Goal: Information Seeking & Learning: Find specific fact

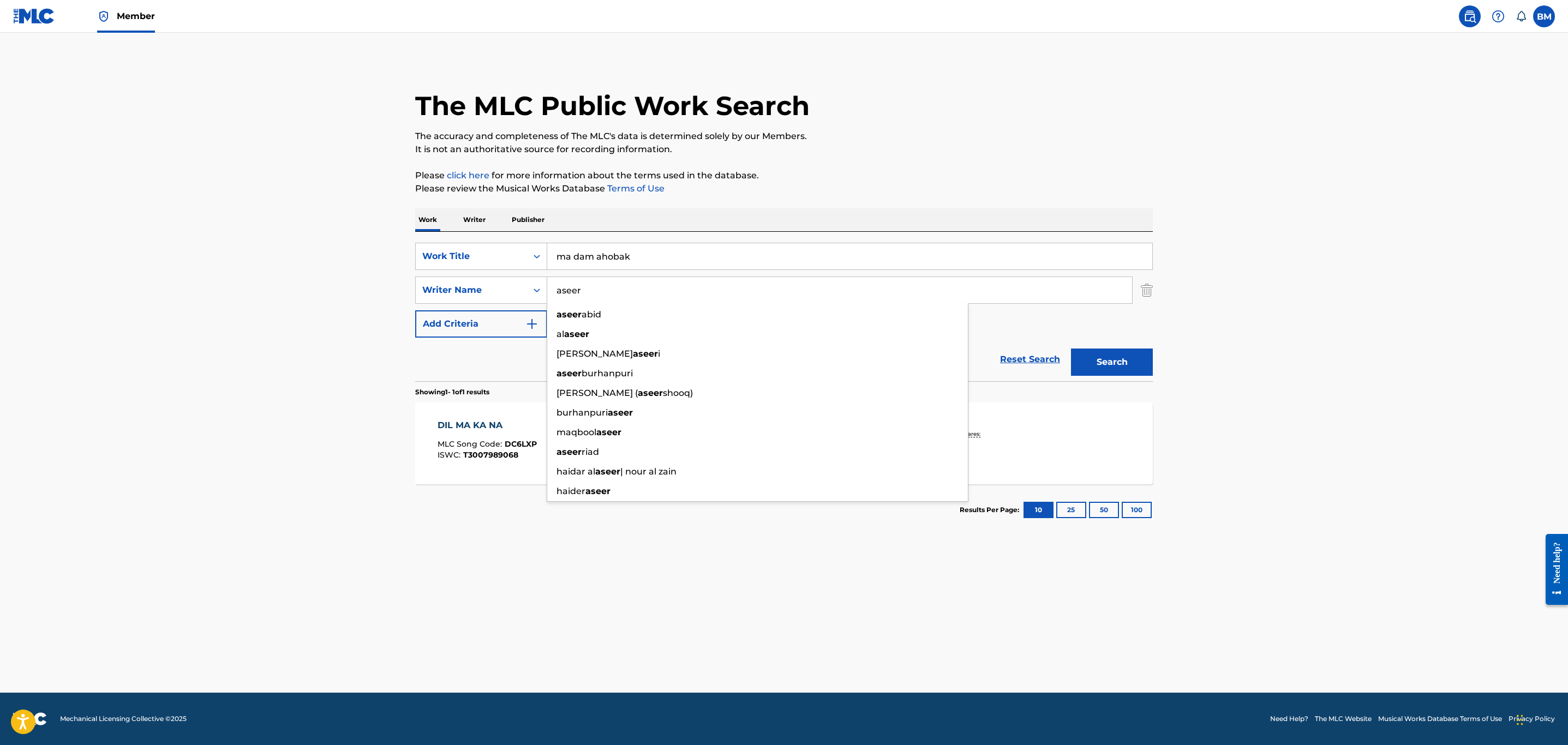
click at [541, 225] on p "Publisher" at bounding box center [528, 220] width 39 height 23
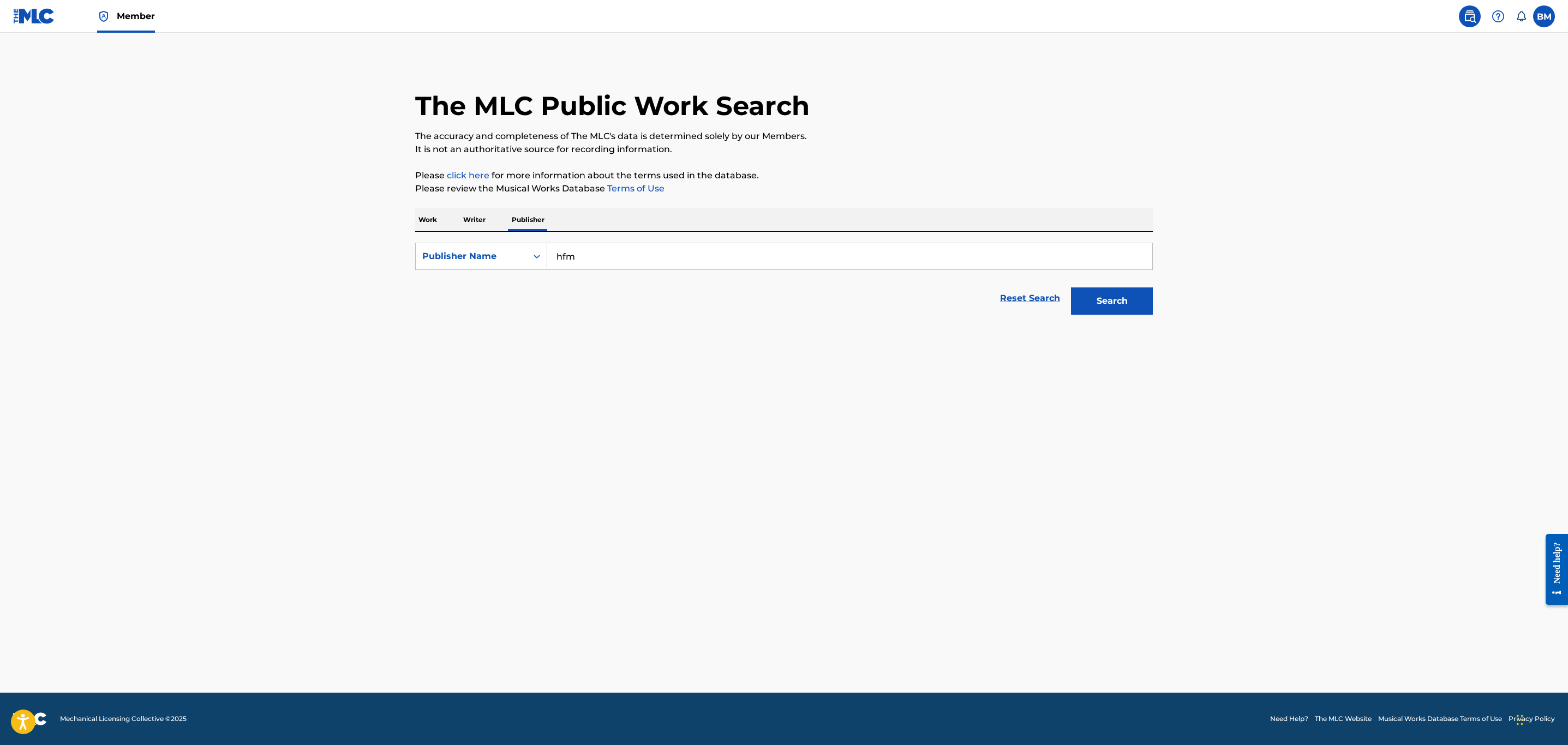
click at [428, 214] on p "Work" at bounding box center [427, 220] width 25 height 23
click at [463, 215] on p "Writer" at bounding box center [474, 220] width 29 height 23
click at [566, 248] on input "Search Form" at bounding box center [849, 256] width 605 height 26
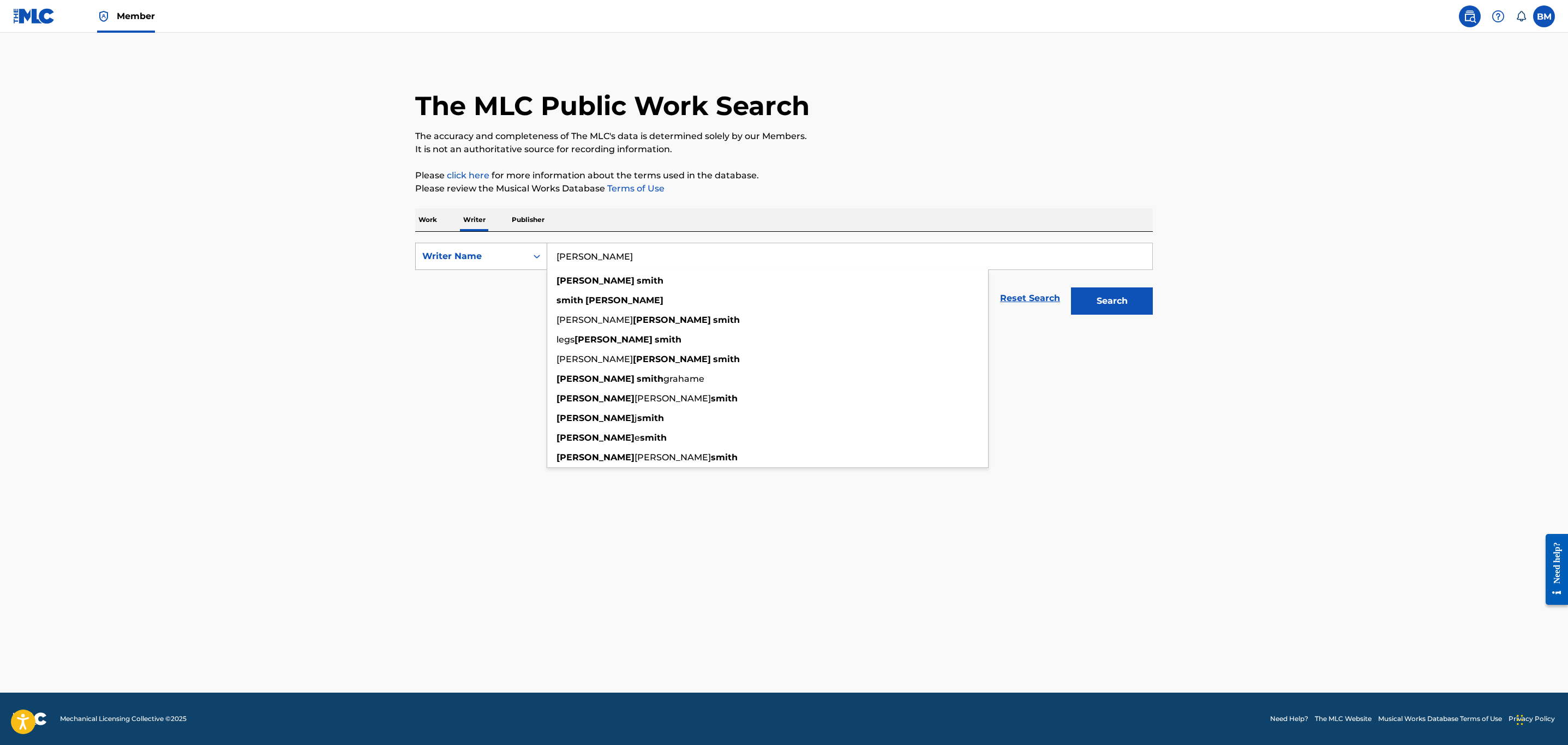
type input "larry smith"
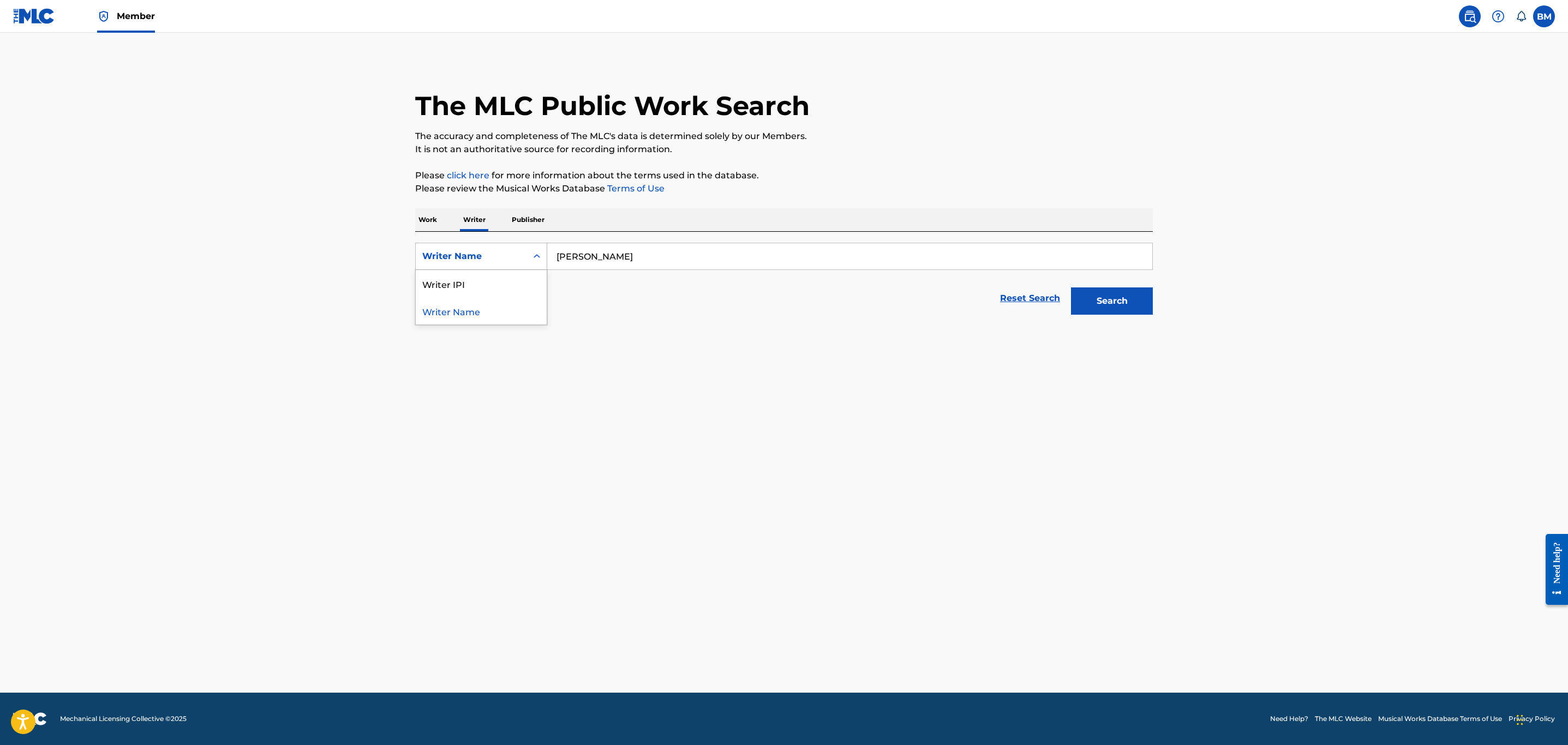
click at [501, 253] on div "Writer Name" at bounding box center [471, 256] width 98 height 13
click at [499, 277] on div "Writer IPI" at bounding box center [481, 284] width 131 height 28
click at [714, 257] on input "Search Form" at bounding box center [849, 256] width 605 height 26
paste input "00028996139"
type input "00028996139"
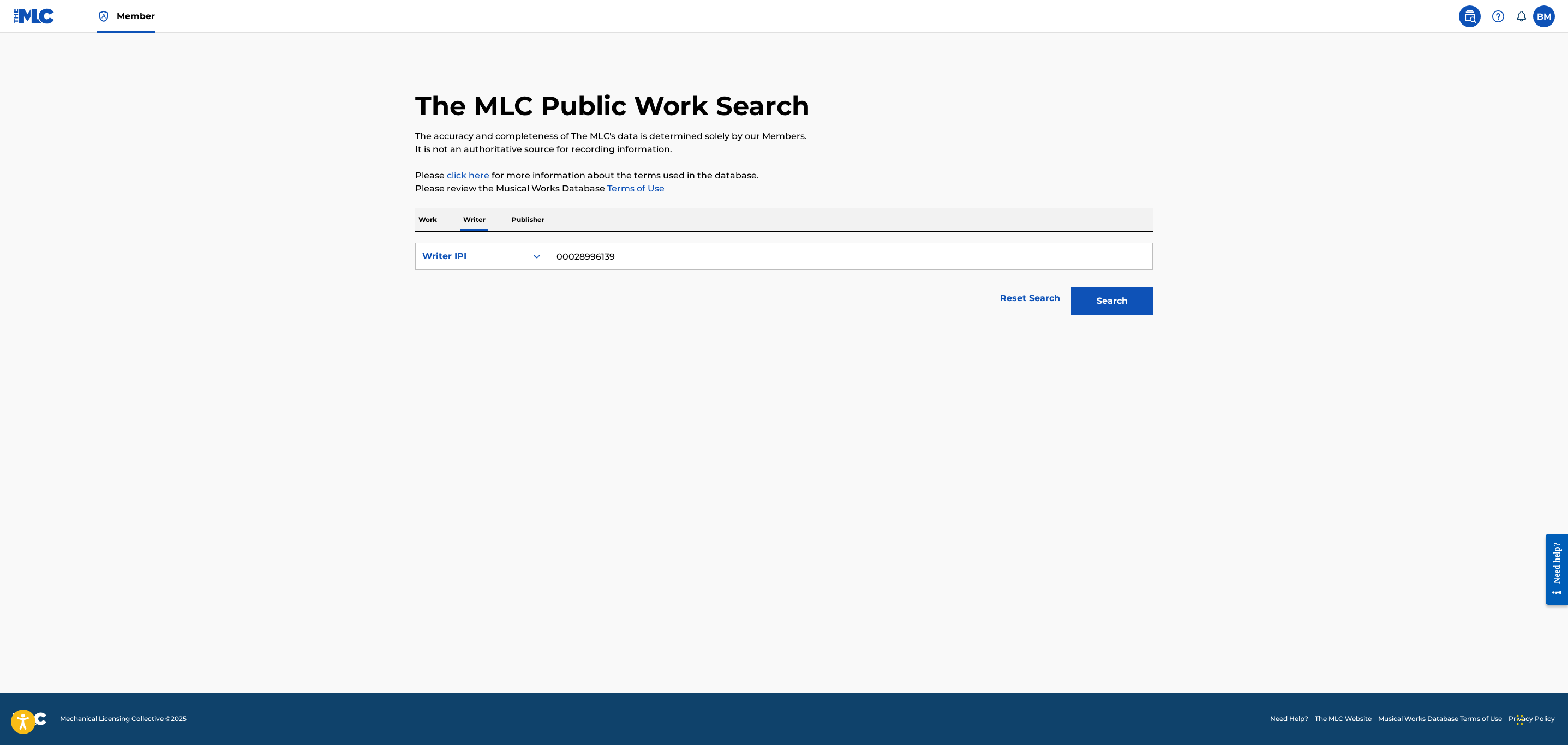
click at [1115, 305] on button "Search" at bounding box center [1112, 301] width 82 height 28
click at [516, 337] on section "LAWRENCE SMITH : 314 titles IPI: 00028996139" at bounding box center [784, 358] width 737 height 45
click at [519, 343] on div "LAWRENCE SMITH : 314 titles IPI: 00028996139" at bounding box center [784, 361] width 737 height 39
click at [530, 352] on span "314 titles" at bounding box center [522, 353] width 41 height 11
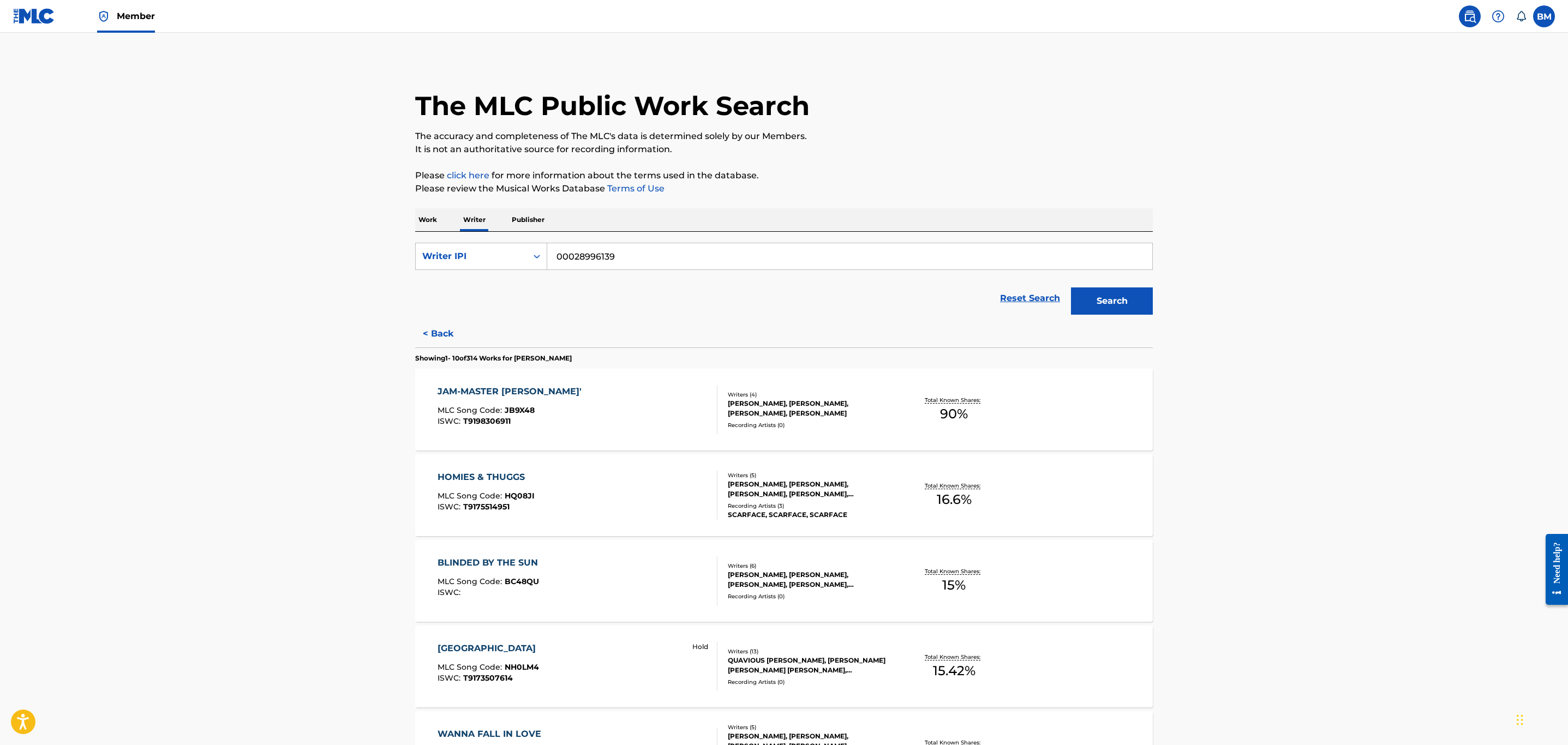
click at [431, 221] on p "Work" at bounding box center [427, 220] width 25 height 23
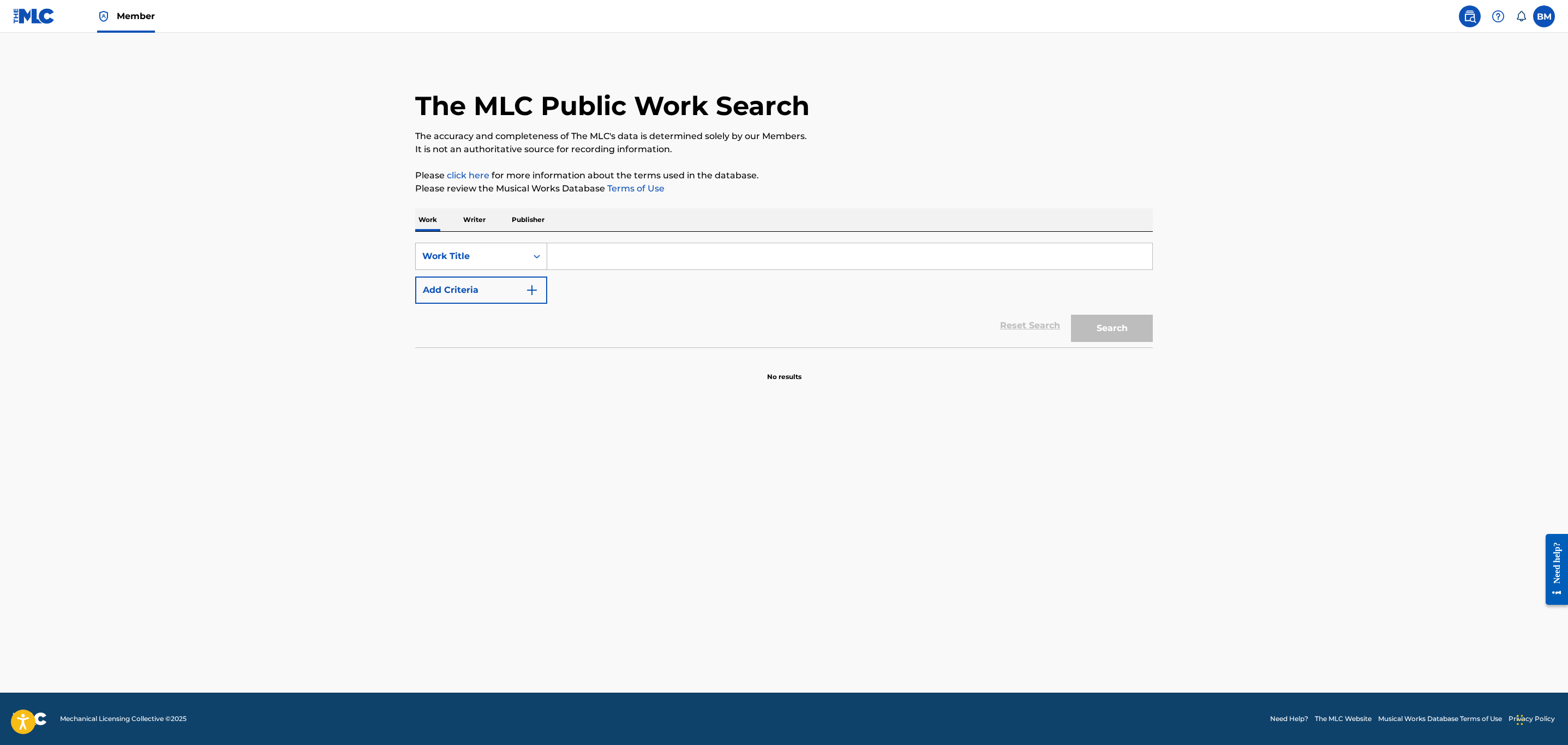
click at [503, 256] on div "Work Title" at bounding box center [471, 256] width 98 height 13
click at [461, 290] on div "Writer Name" at bounding box center [481, 284] width 131 height 28
click at [588, 255] on input "Search Form" at bounding box center [849, 256] width 605 height 26
click at [532, 256] on icon "Search Form" at bounding box center [536, 256] width 11 height 11
click at [498, 286] on div "Work Title" at bounding box center [481, 284] width 131 height 28
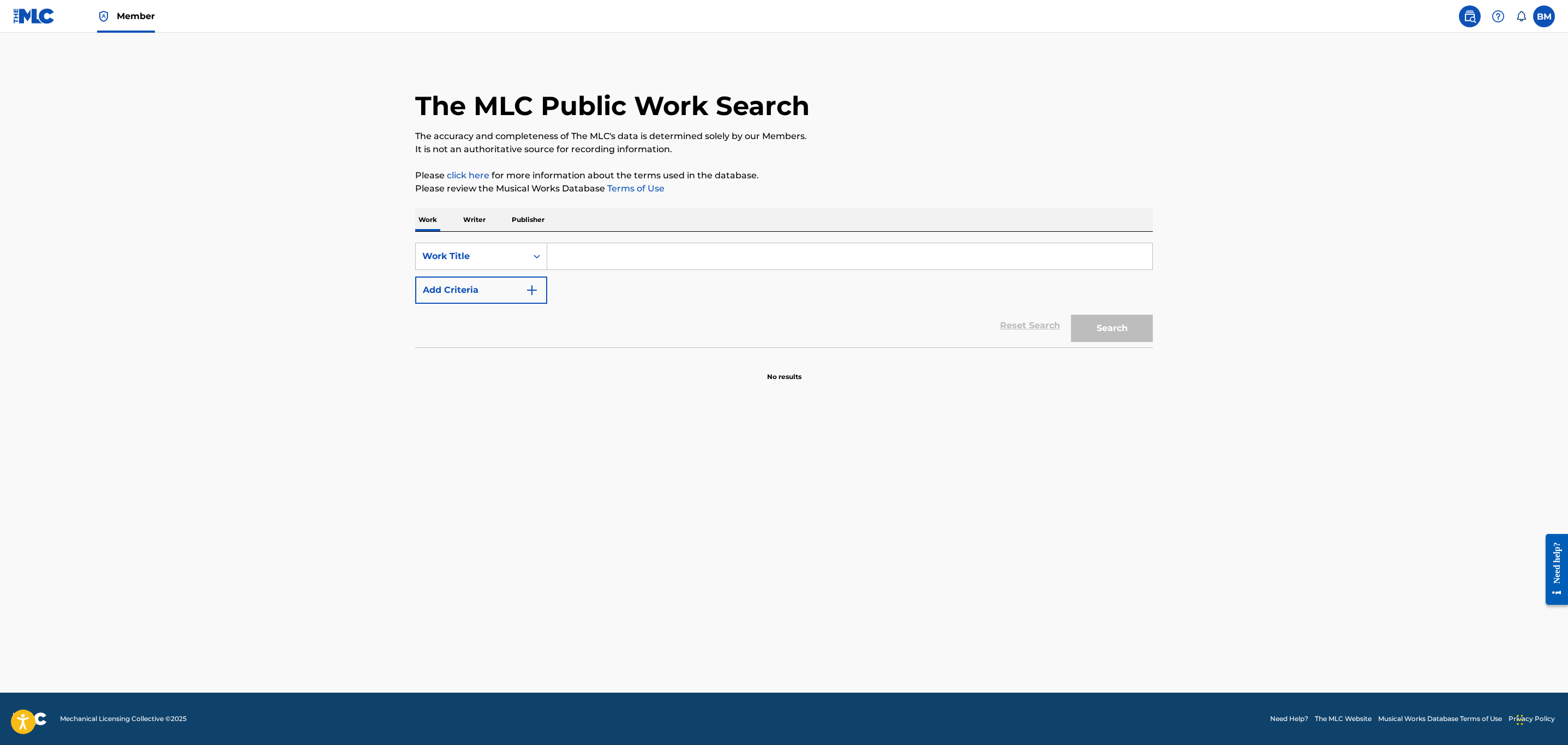
click at [588, 257] on input "Search Form" at bounding box center [849, 256] width 605 height 26
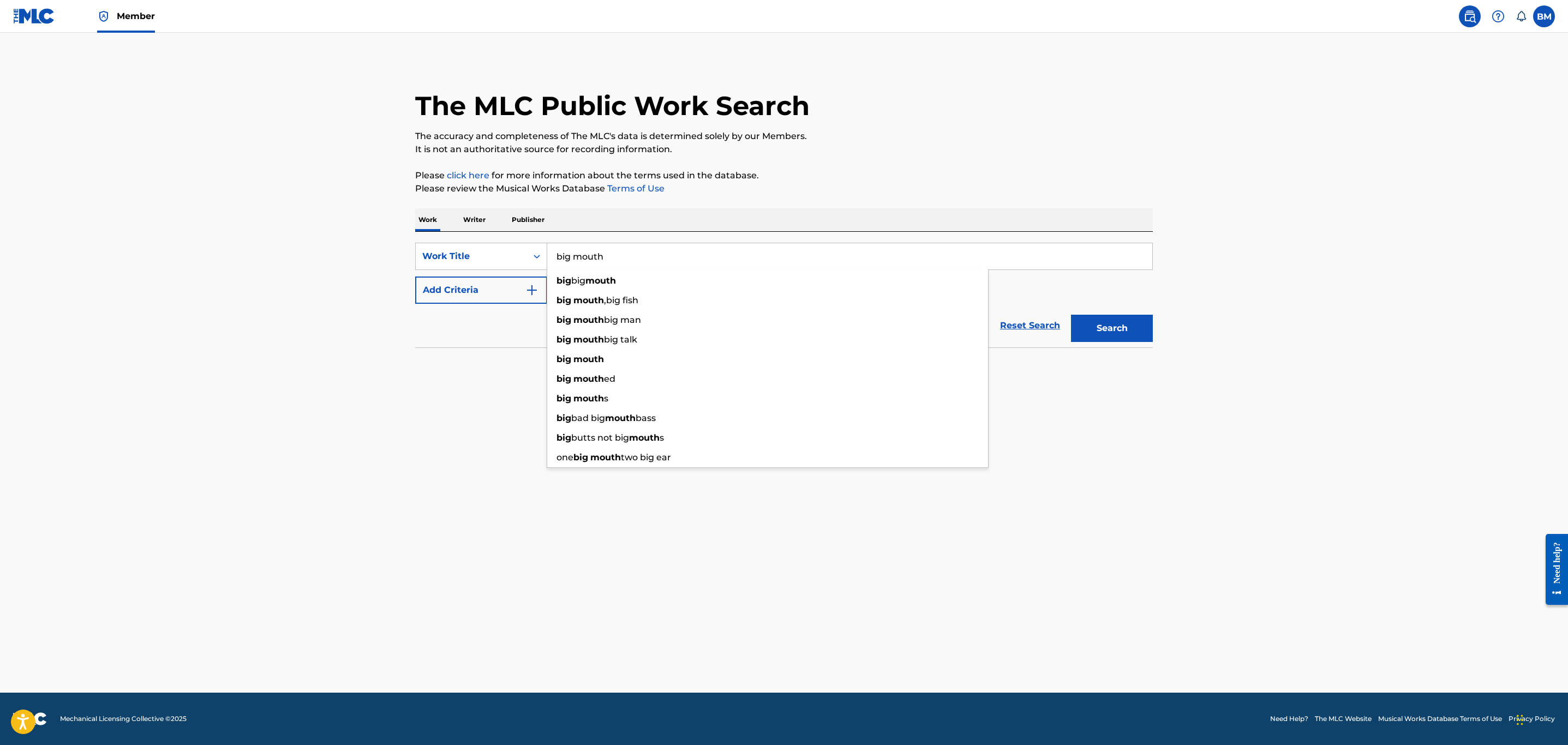
type input "big mouth"
click at [401, 362] on main "The MLC Public Work Search The accuracy and completeness of The MLC's data is d…" at bounding box center [784, 362] width 1568 height 660
click at [486, 298] on button "Add Criteria" at bounding box center [481, 291] width 132 height 28
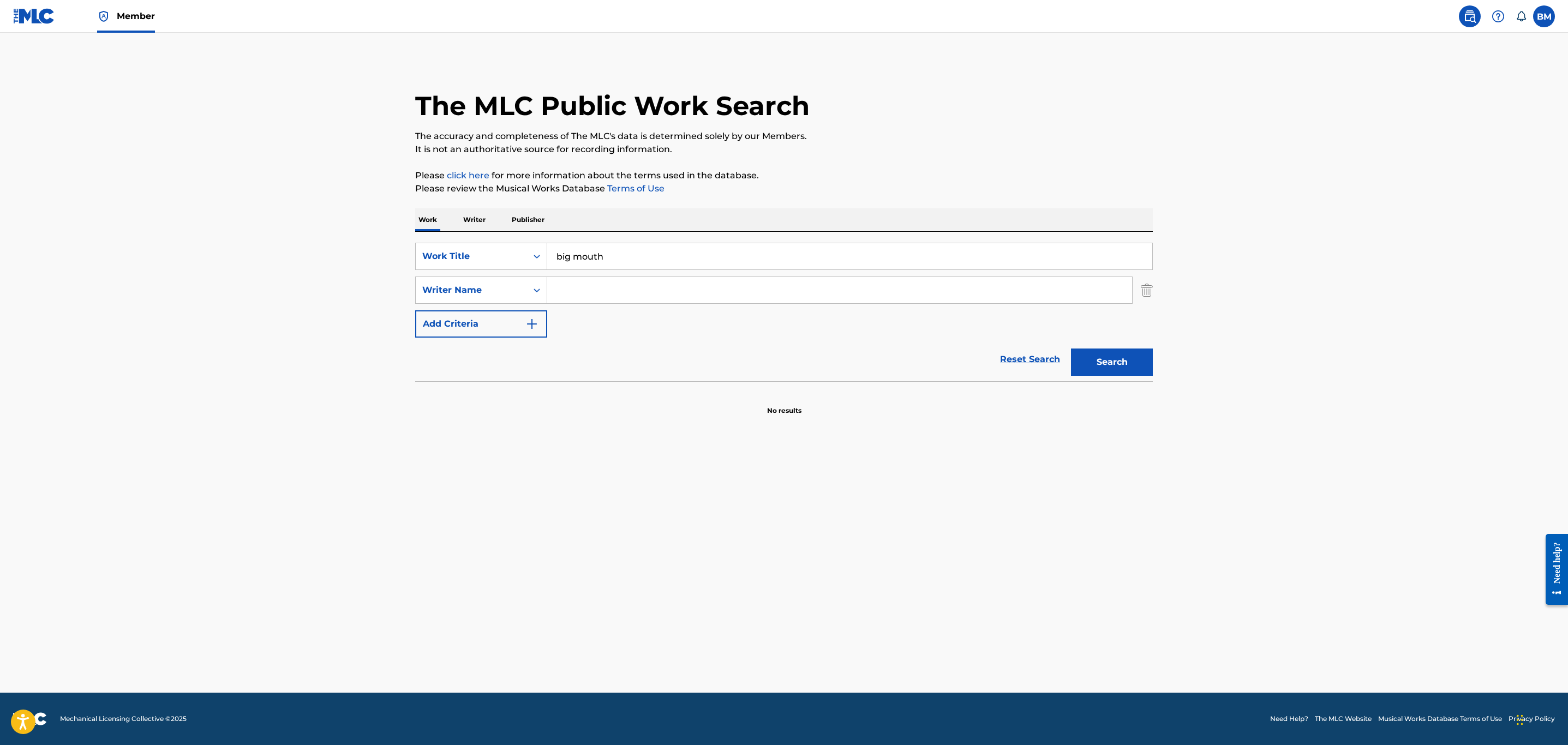
click at [581, 290] on input "Search Form" at bounding box center [840, 290] width 585 height 26
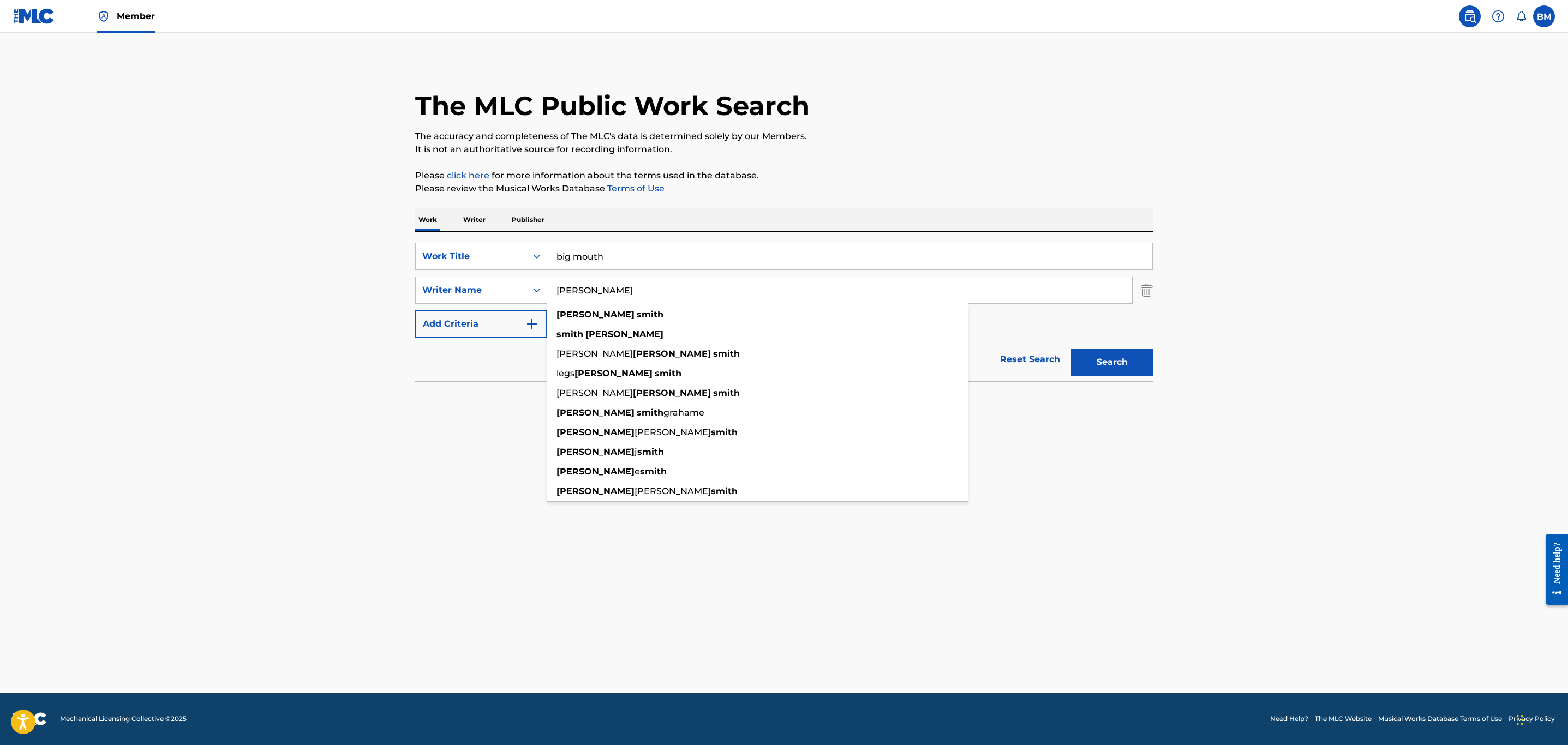
type input "larry smith"
click at [1071, 348] on button "Search" at bounding box center [1112, 362] width 82 height 28
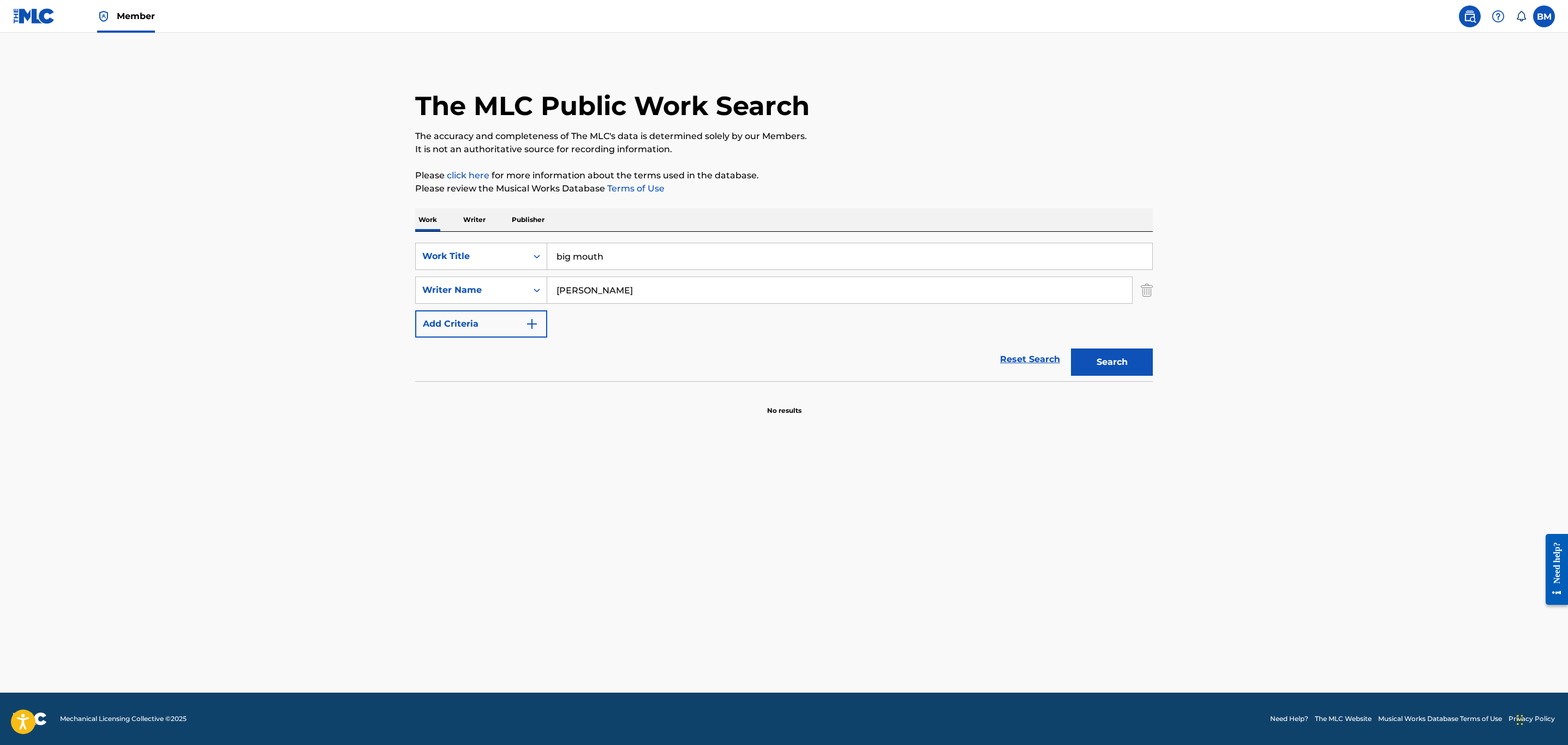
click at [1071, 348] on button "Search" at bounding box center [1112, 362] width 82 height 28
drag, startPoint x: 609, startPoint y: 293, endPoint x: 478, endPoint y: 290, distance: 131.0
click at [478, 290] on div "SearchWithCriteriaa9eac654-5877-49e5-8180-97772ec49032 Writer Name larry smith" at bounding box center [784, 291] width 737 height 28
drag, startPoint x: 604, startPoint y: 262, endPoint x: 353, endPoint y: 234, distance: 252.6
click at [356, 233] on main "The MLC Public Work Search The accuracy and completeness of The MLC's data is d…" at bounding box center [784, 362] width 1568 height 660
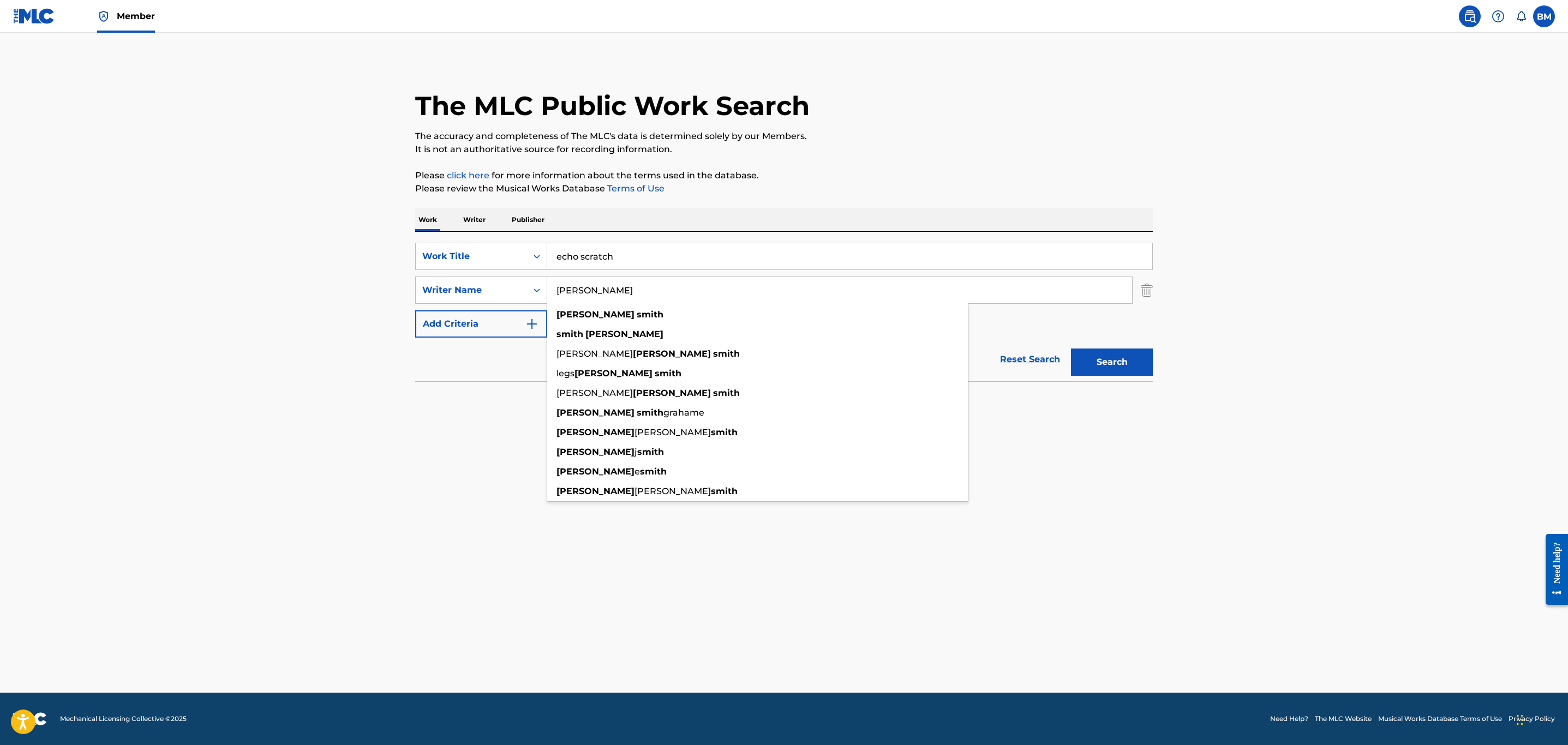
click at [1071, 348] on button "Search" at bounding box center [1112, 362] width 82 height 28
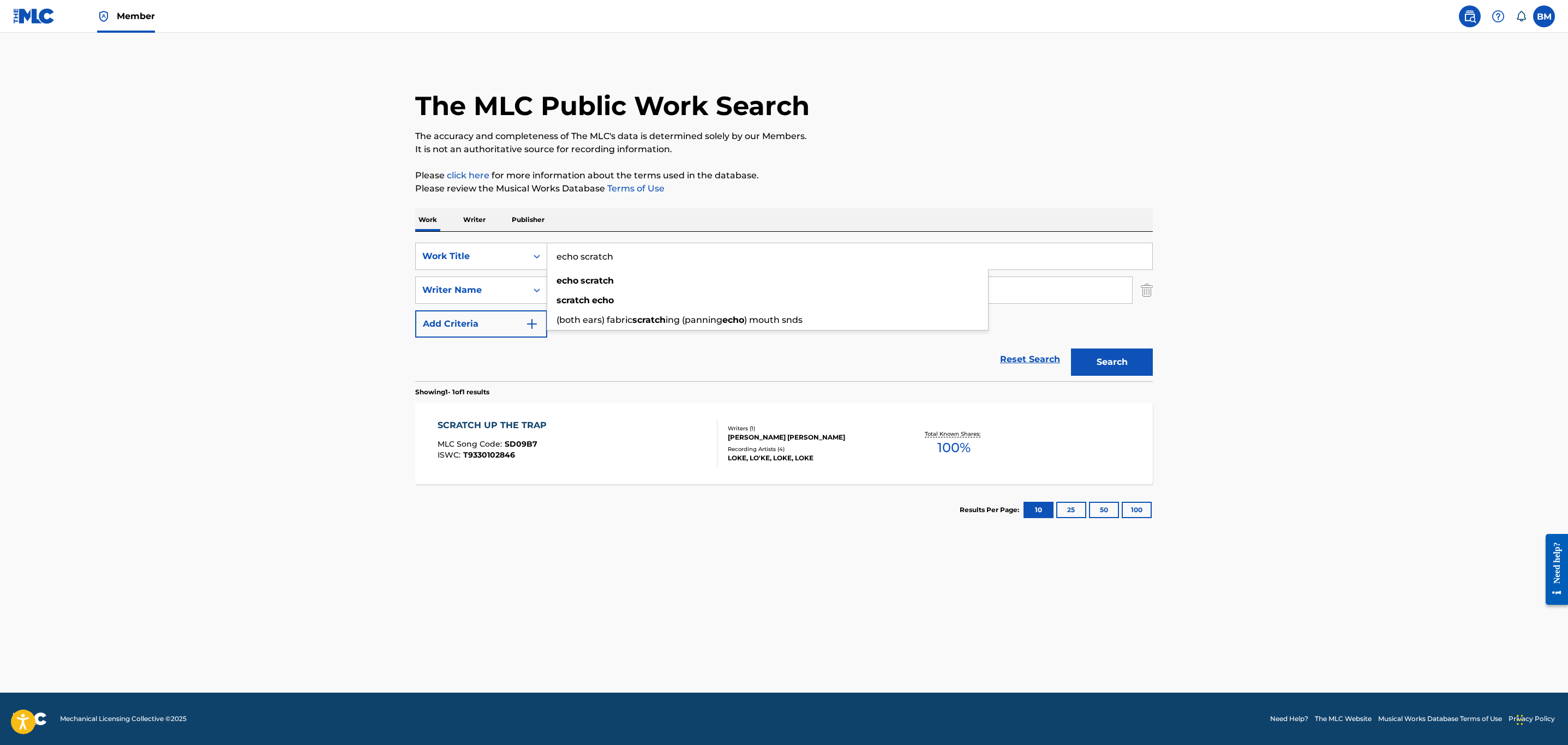
drag, startPoint x: 645, startPoint y: 258, endPoint x: 229, endPoint y: 272, distance: 416.2
click at [358, 243] on main "The MLC Public Work Search The accuracy and completeness of The MLC's data is d…" at bounding box center [784, 362] width 1568 height 660
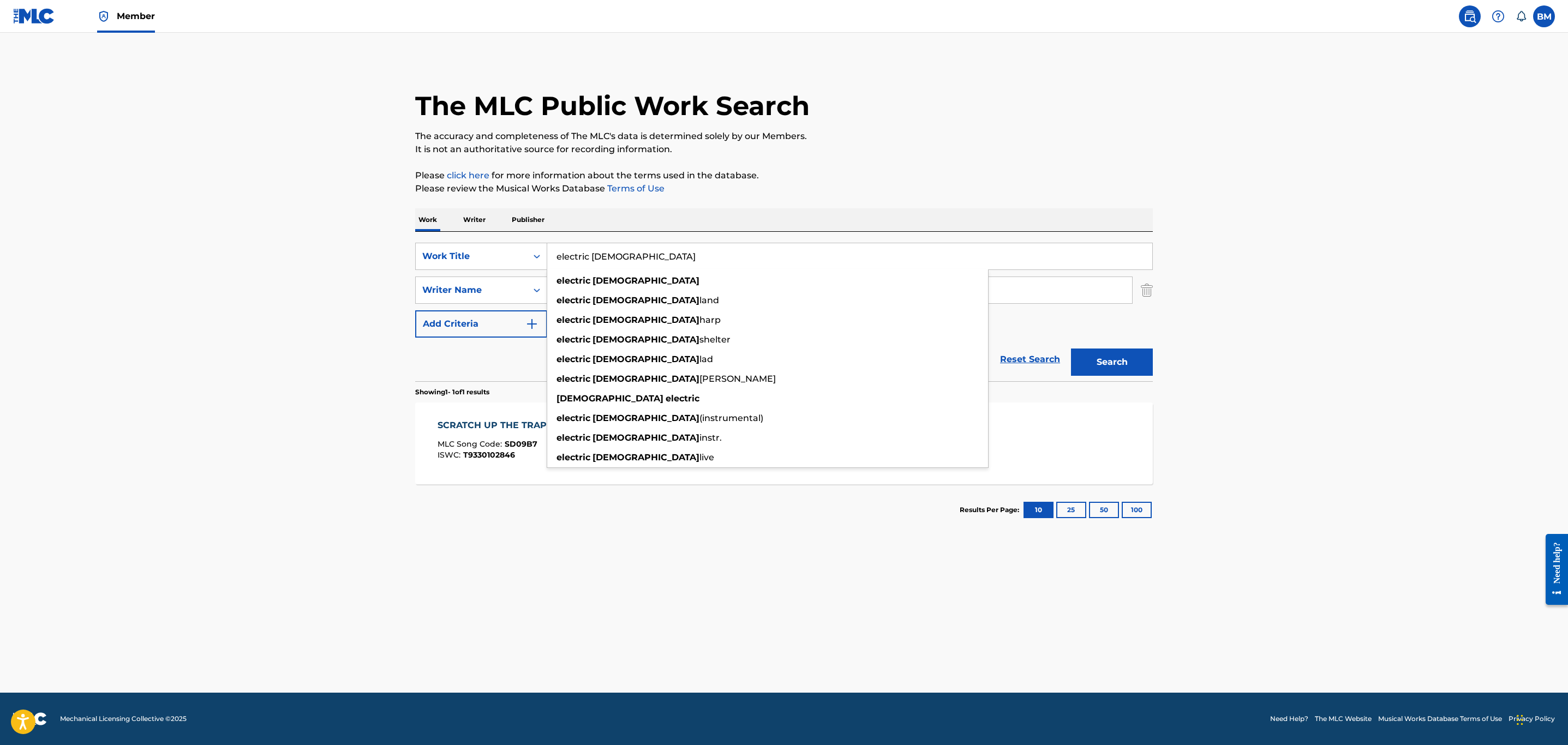
type input "electric lady"
click at [213, 277] on main "The MLC Public Work Search The accuracy and completeness of The MLC's data is d…" at bounding box center [784, 362] width 1568 height 660
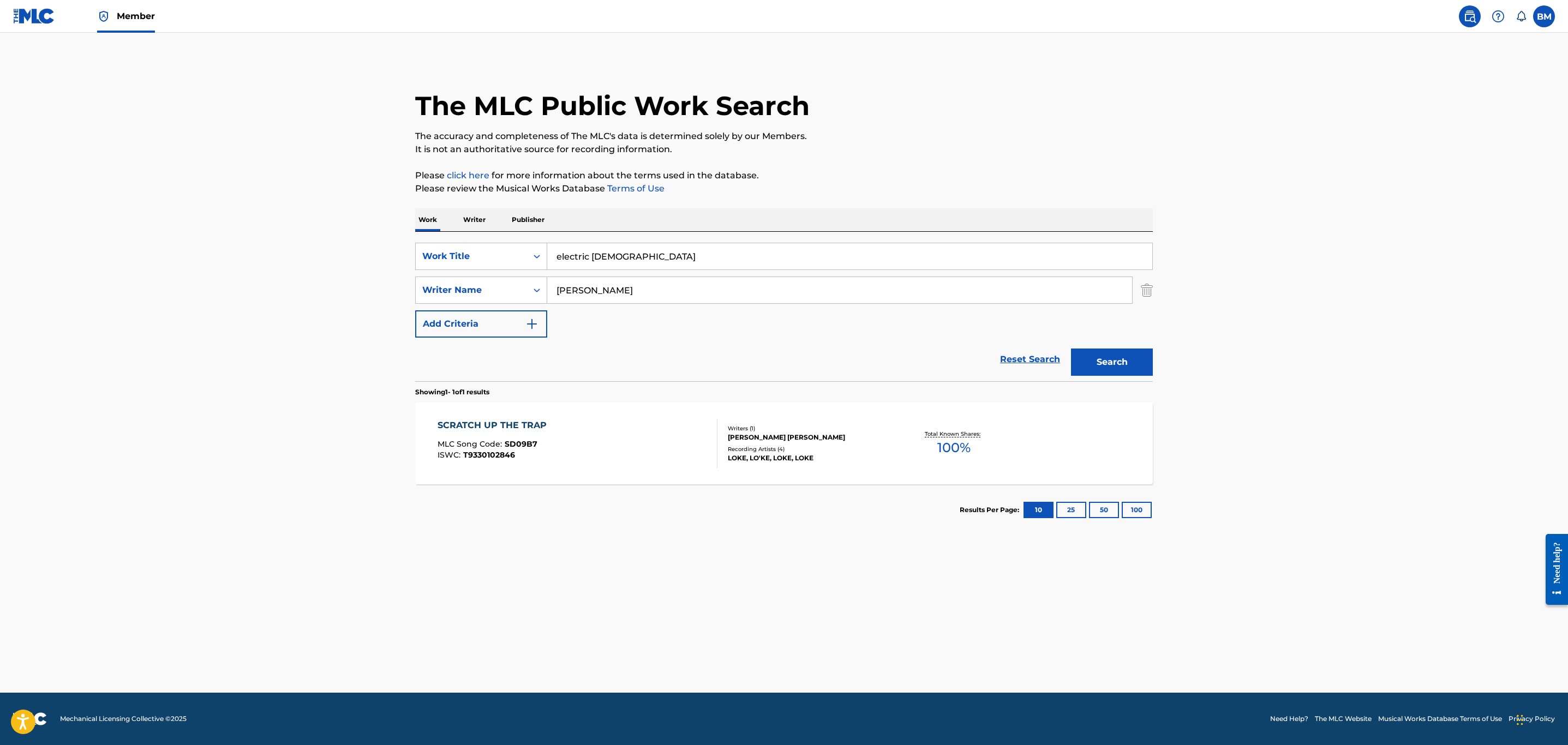
click at [1100, 358] on button "Search" at bounding box center [1112, 362] width 82 height 28
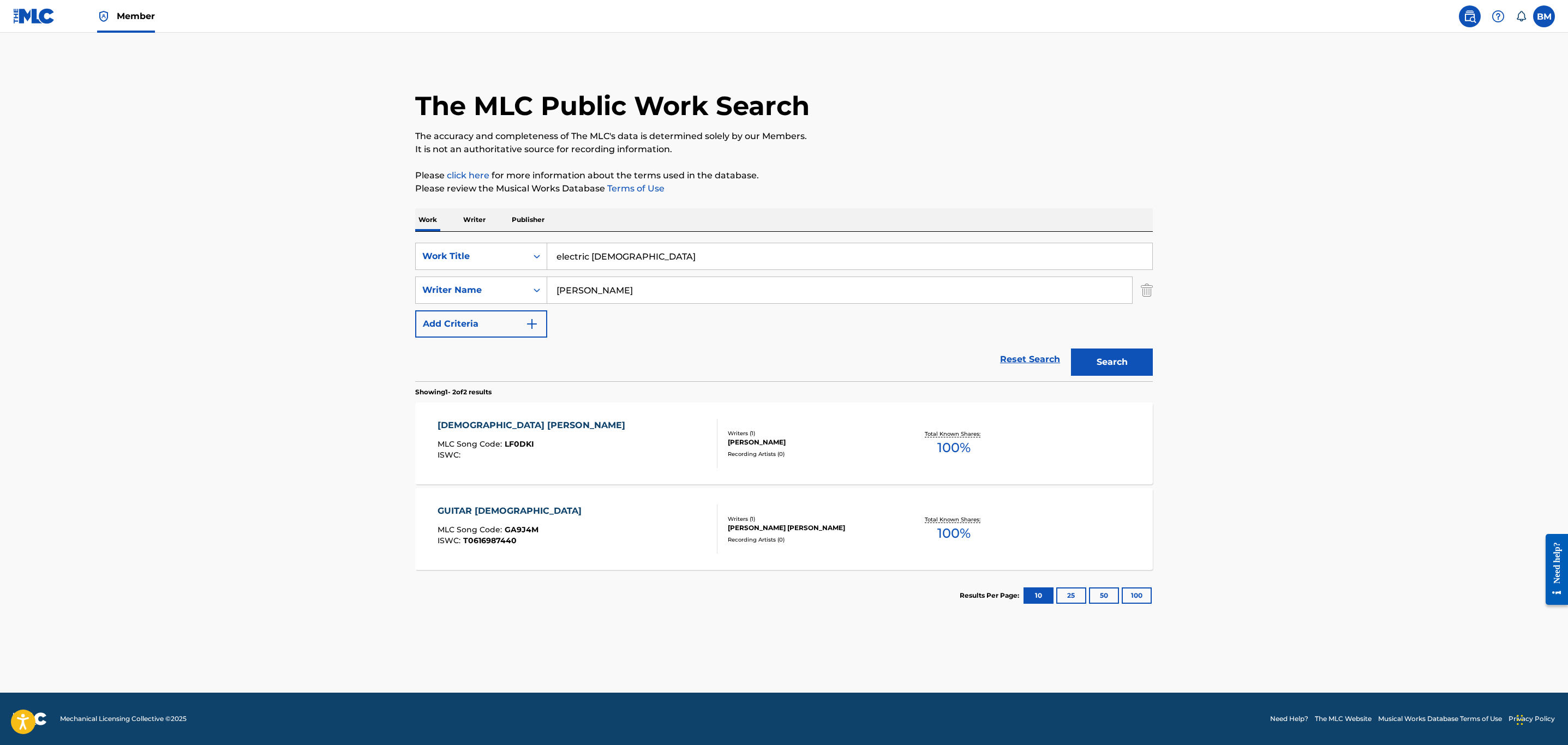
click at [536, 219] on p "Publisher" at bounding box center [528, 220] width 39 height 23
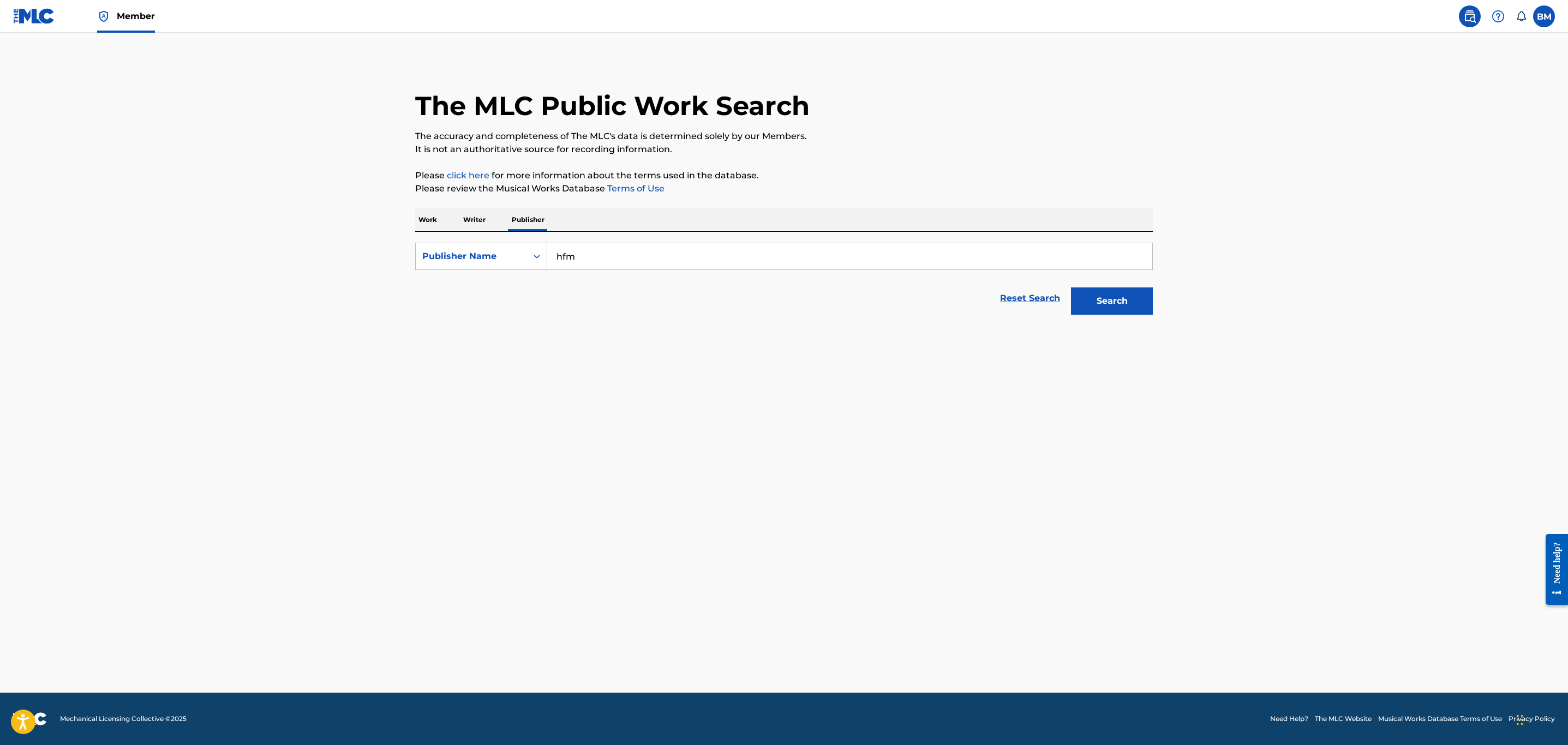
click at [598, 265] on input "hfm" at bounding box center [849, 256] width 605 height 26
type input "funk groove music"
click at [1071, 287] on button "Search" at bounding box center [1112, 301] width 82 height 28
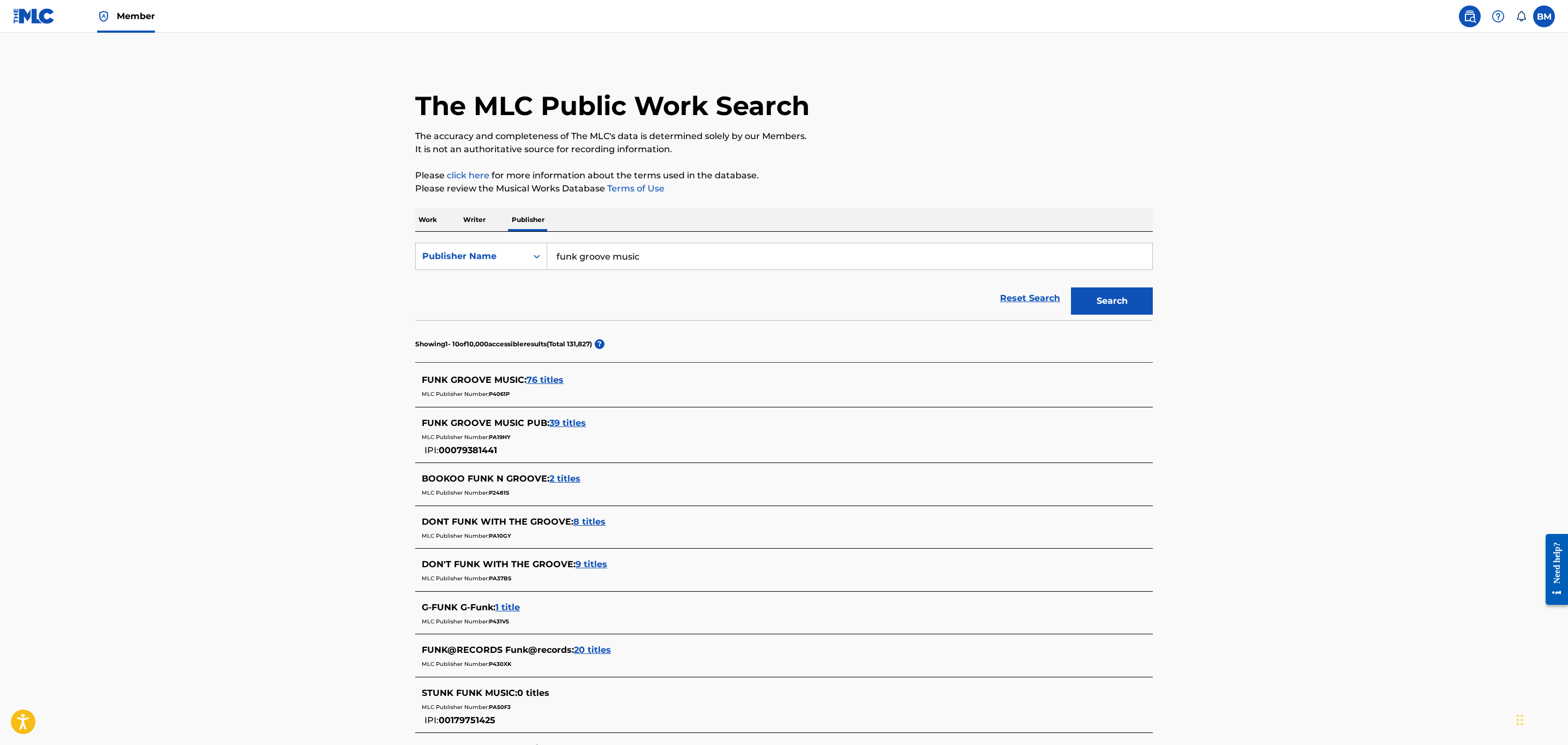
click at [564, 420] on span "39 titles" at bounding box center [568, 423] width 37 height 11
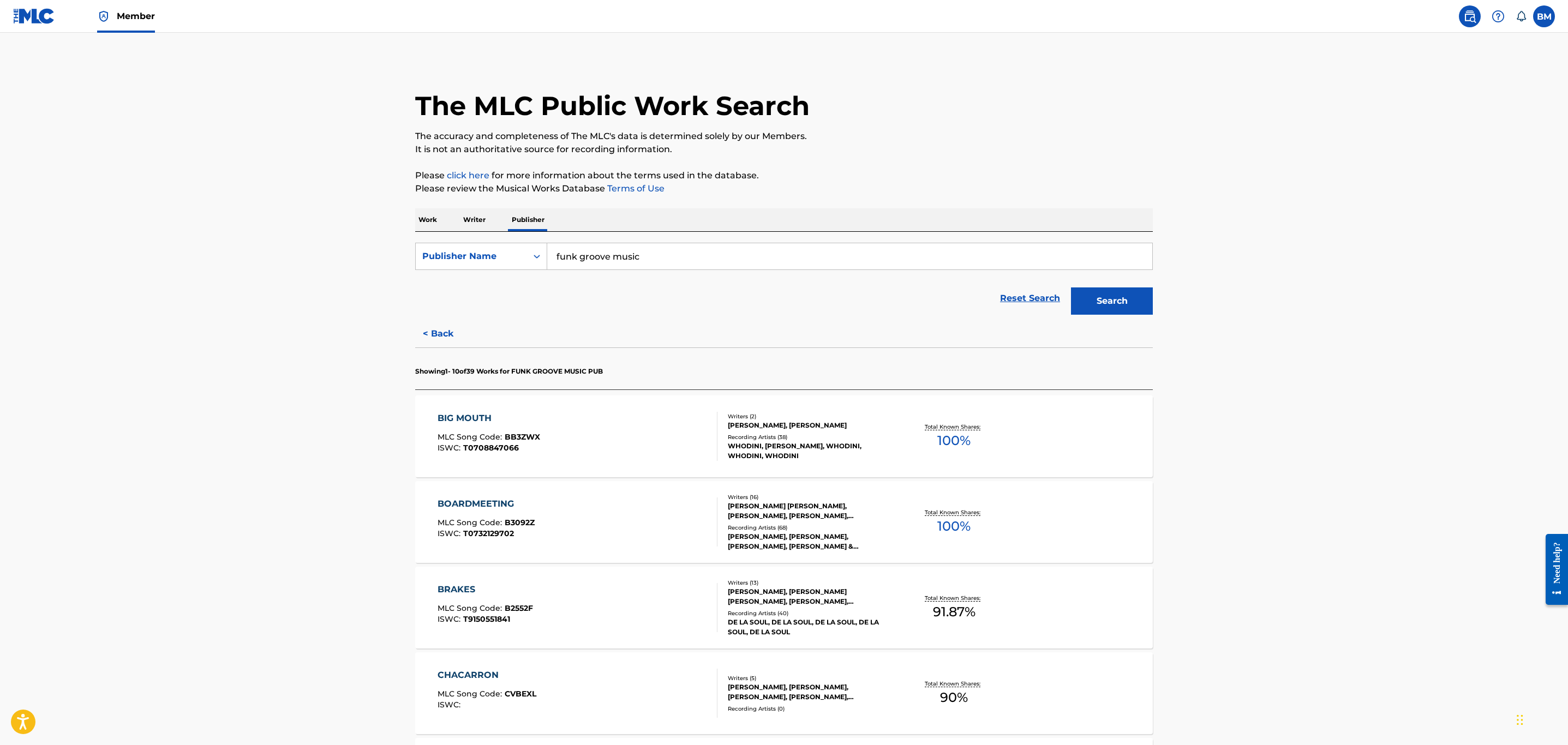
click at [633, 437] on div "BIG MOUTH MLC Song Code : BB3ZWX ISWC : T0708847066" at bounding box center [577, 436] width 280 height 49
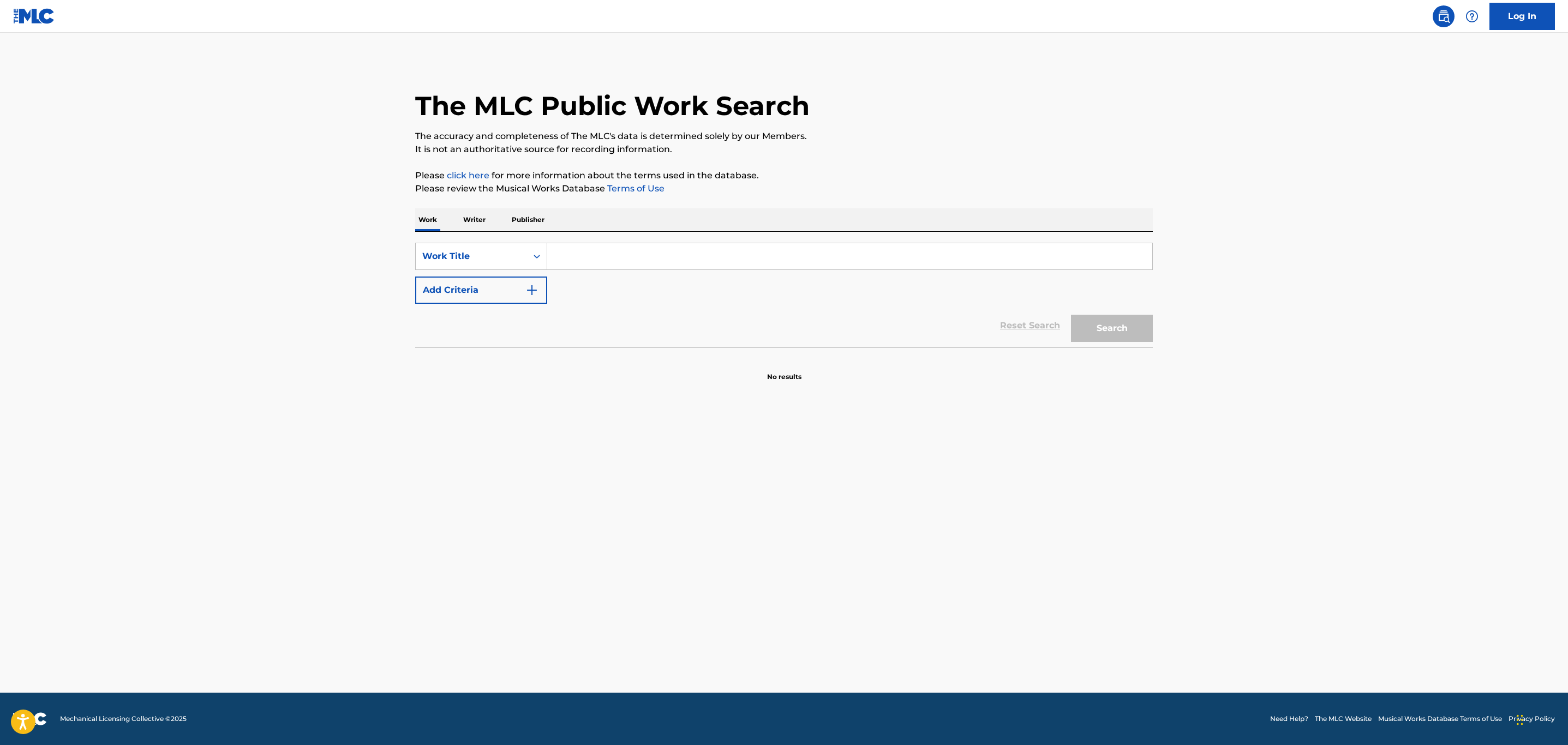
drag, startPoint x: 491, startPoint y: 222, endPoint x: 504, endPoint y: 218, distance: 13.6
click at [499, 220] on div "Work Writer Publisher" at bounding box center [784, 220] width 737 height 23
click at [507, 218] on div "Work Writer Publisher" at bounding box center [784, 220] width 737 height 23
click at [546, 220] on p "Publisher" at bounding box center [528, 220] width 39 height 23
click at [563, 249] on input "Search Form" at bounding box center [849, 256] width 605 height 26
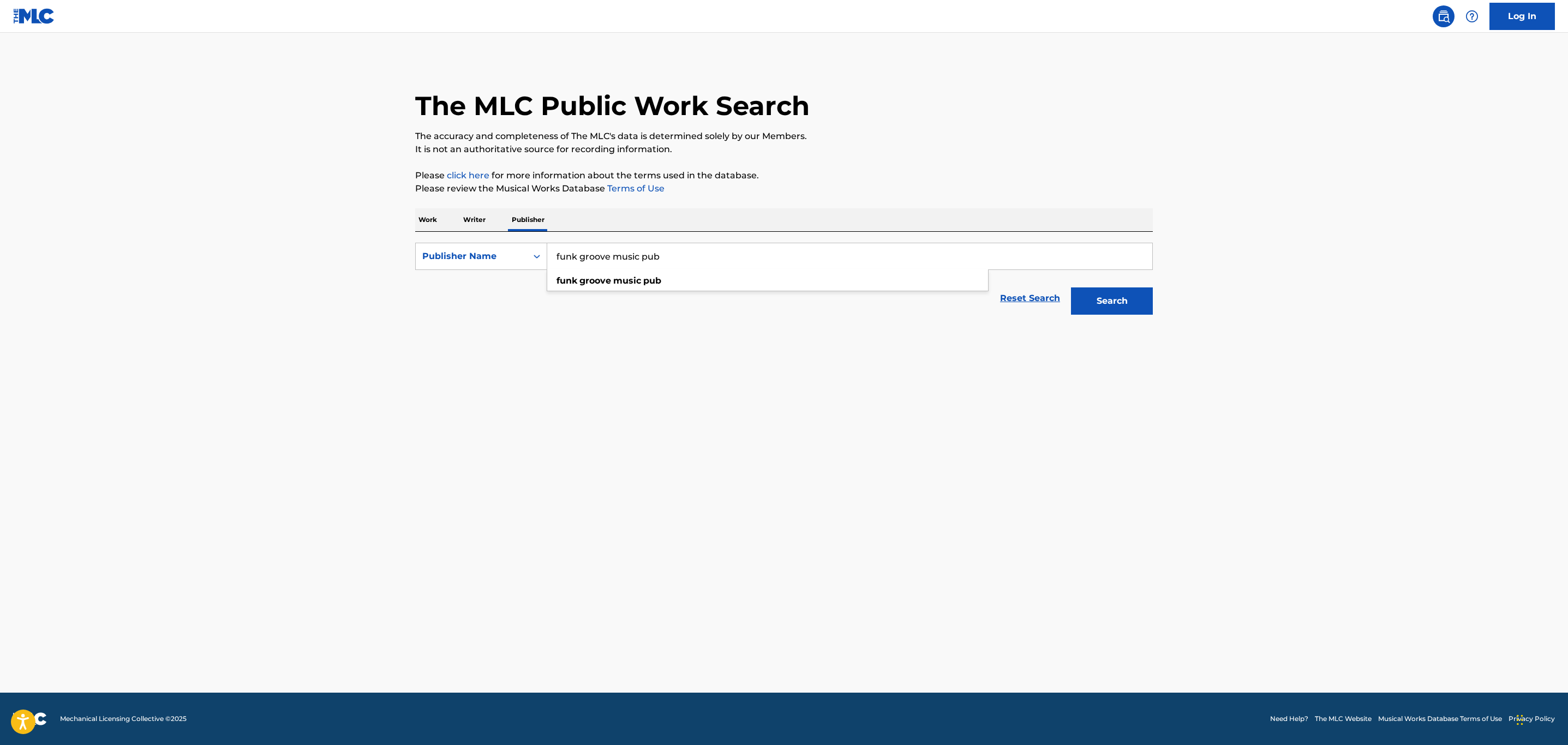
type input "funk groove music pub"
click at [1145, 197] on div "The MLC Public Work Search The accuracy and completeness of The MLC's data is d…" at bounding box center [784, 190] width 764 height 260
click at [1104, 310] on button "Search" at bounding box center [1112, 301] width 82 height 28
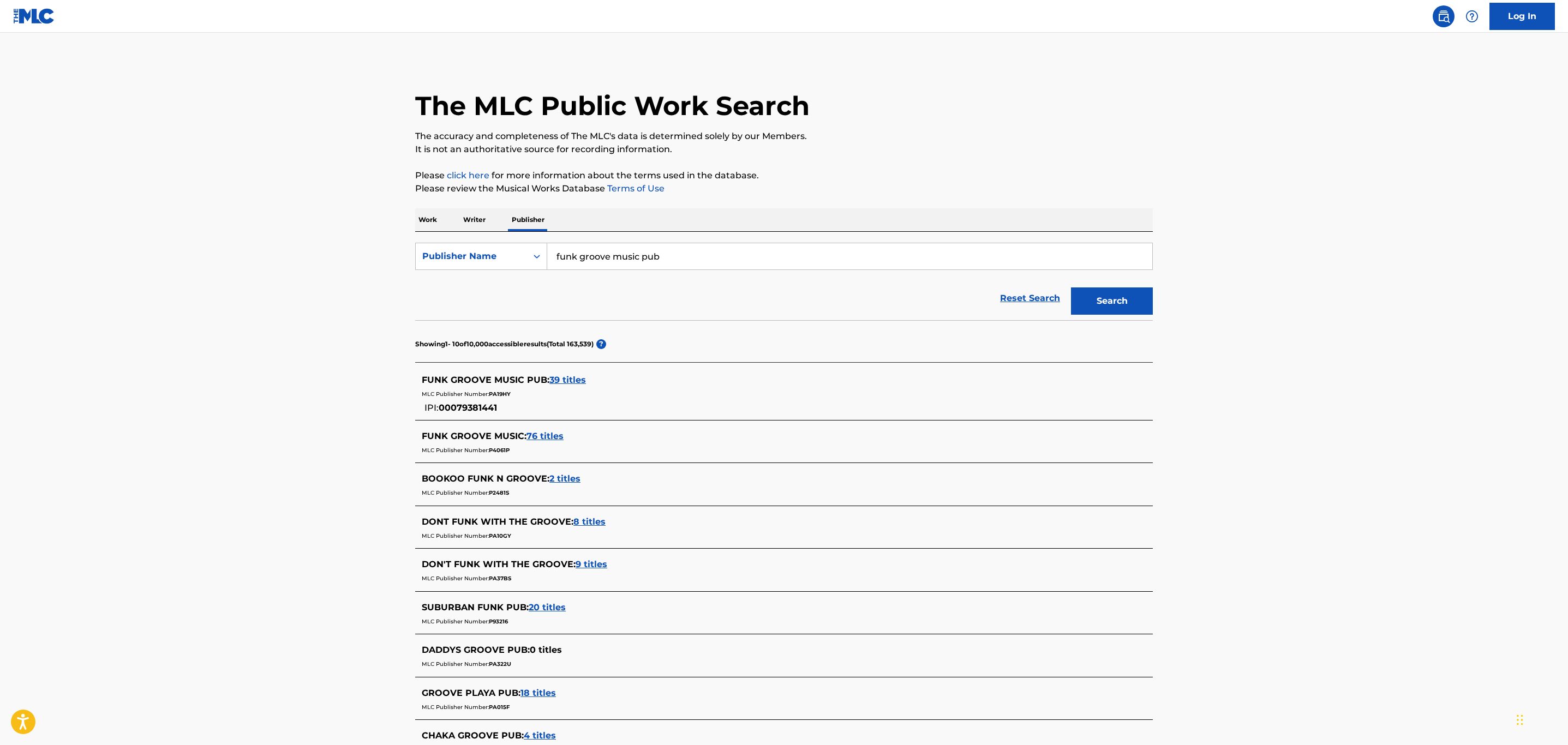
click at [555, 373] on div "FUNK GROOVE MUSIC PUB : 39 titles MLC Publisher Number: PA19HY IPI: 00079381441" at bounding box center [784, 394] width 737 height 52
click at [561, 381] on span "39 titles" at bounding box center [568, 380] width 37 height 11
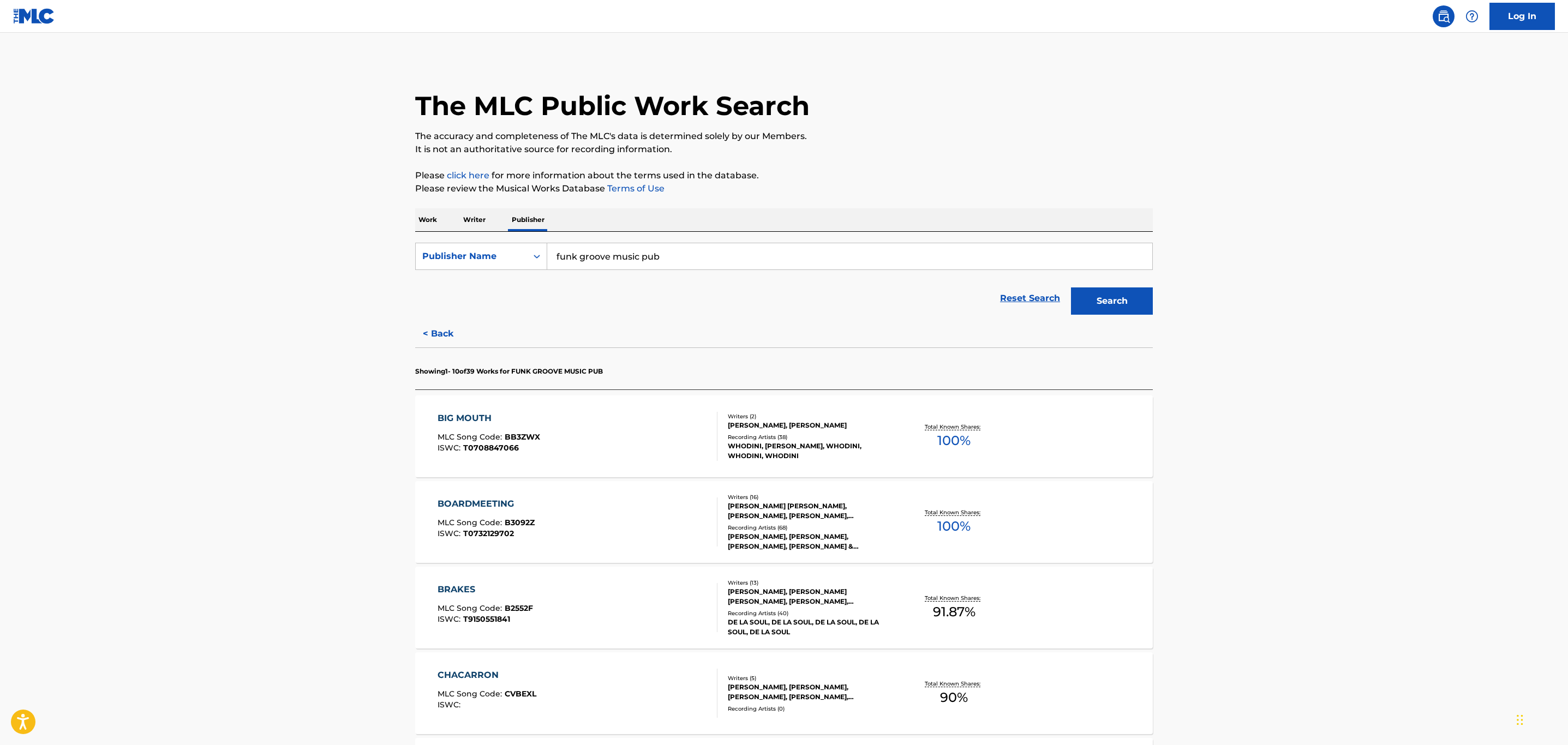
click at [624, 424] on div "BIG MOUTH MLC Song Code : BB3ZWX ISWC : T0708847066" at bounding box center [577, 436] width 280 height 49
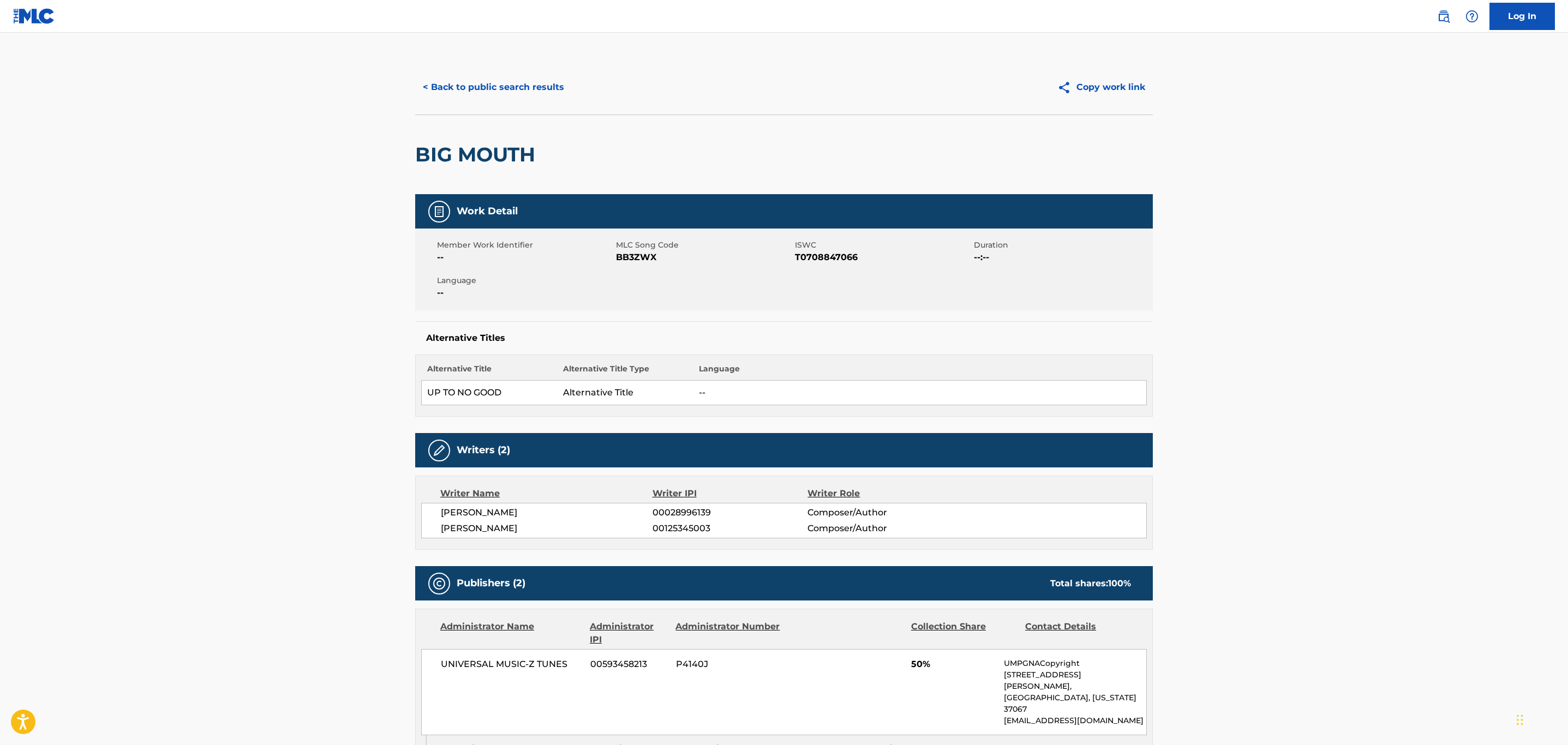
click at [488, 95] on button "< Back to public search results" at bounding box center [493, 88] width 157 height 28
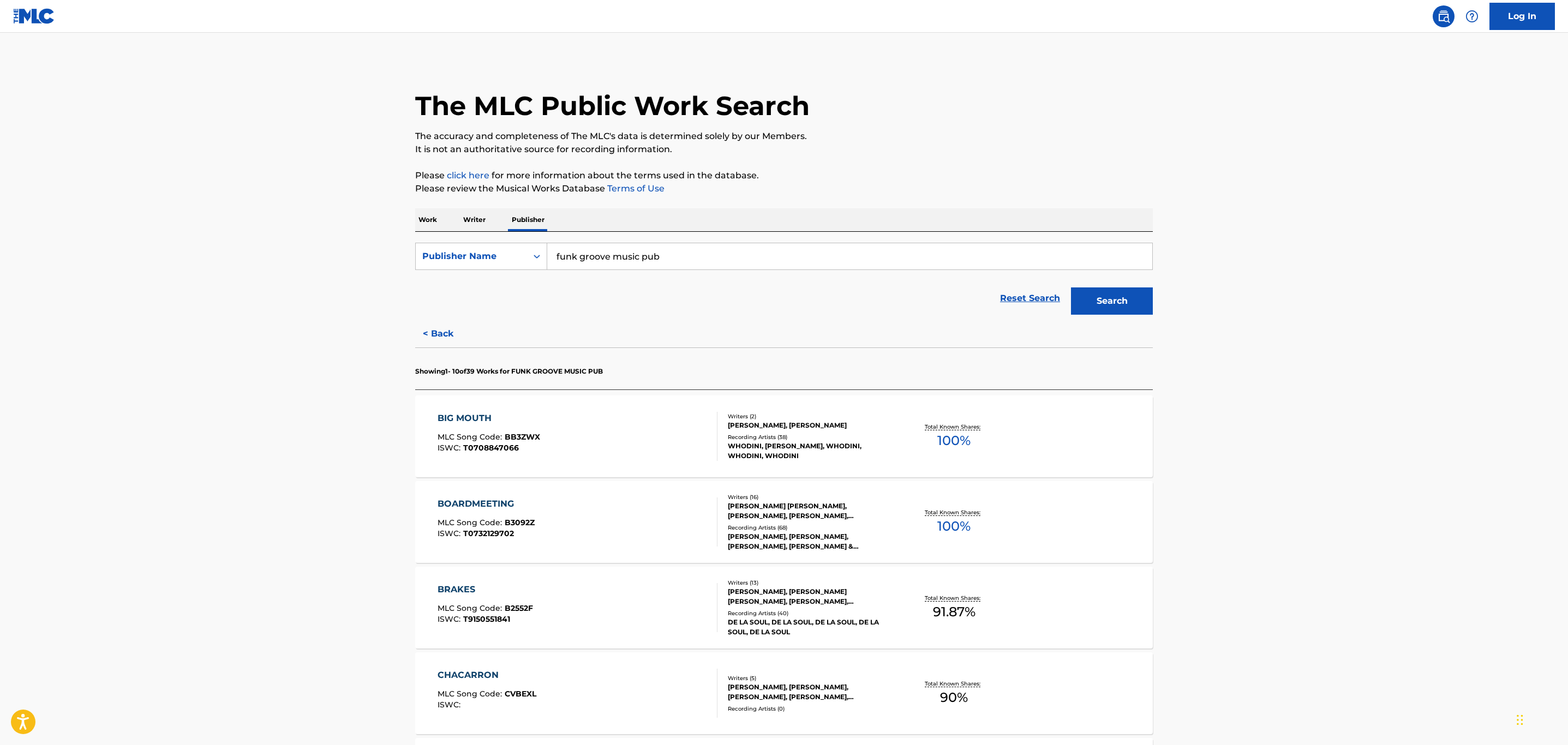
scroll to position [409, 0]
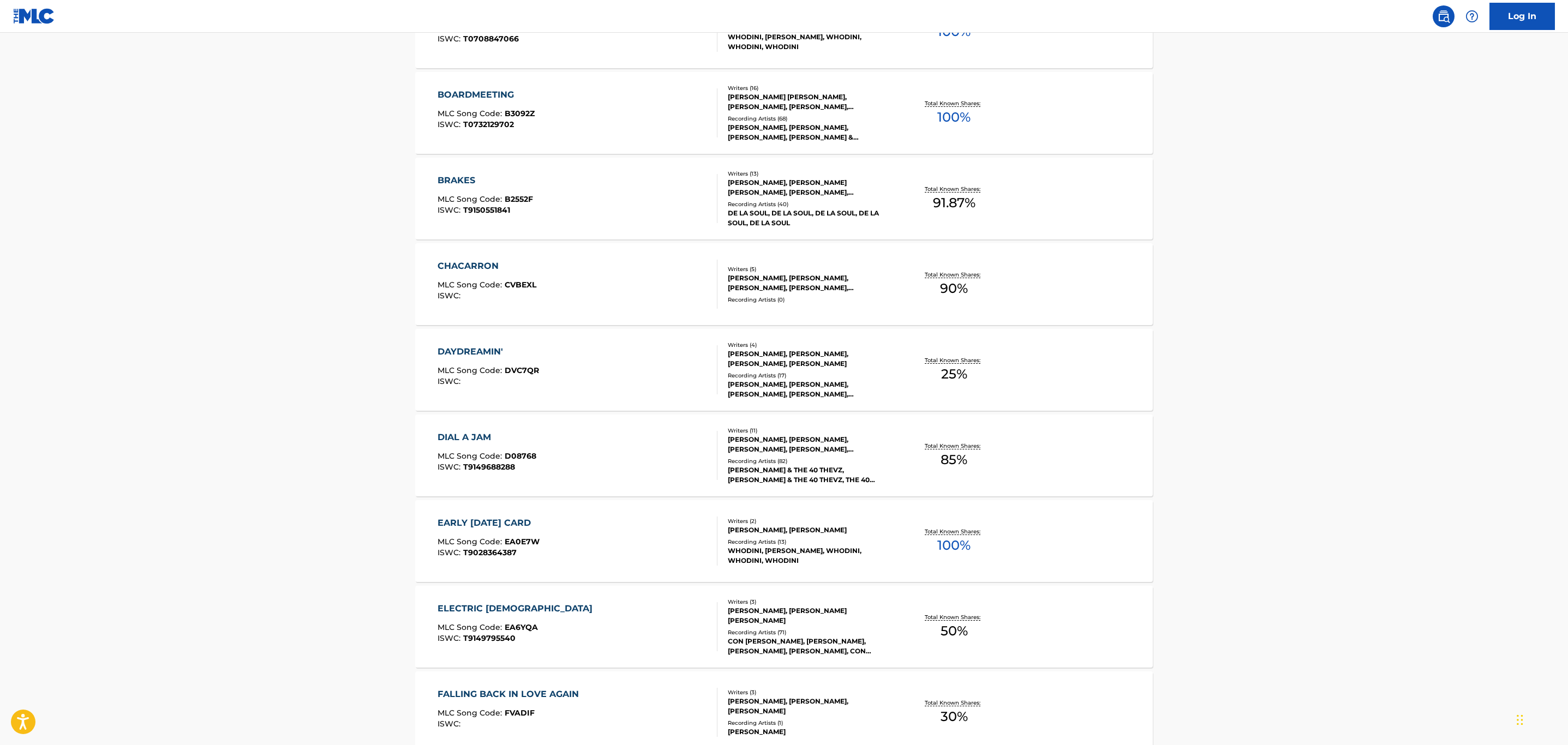
click at [1289, 261] on main "The MLC Public Work Search The accuracy and completeness of The MLC's data is d…" at bounding box center [784, 270] width 1568 height 1294
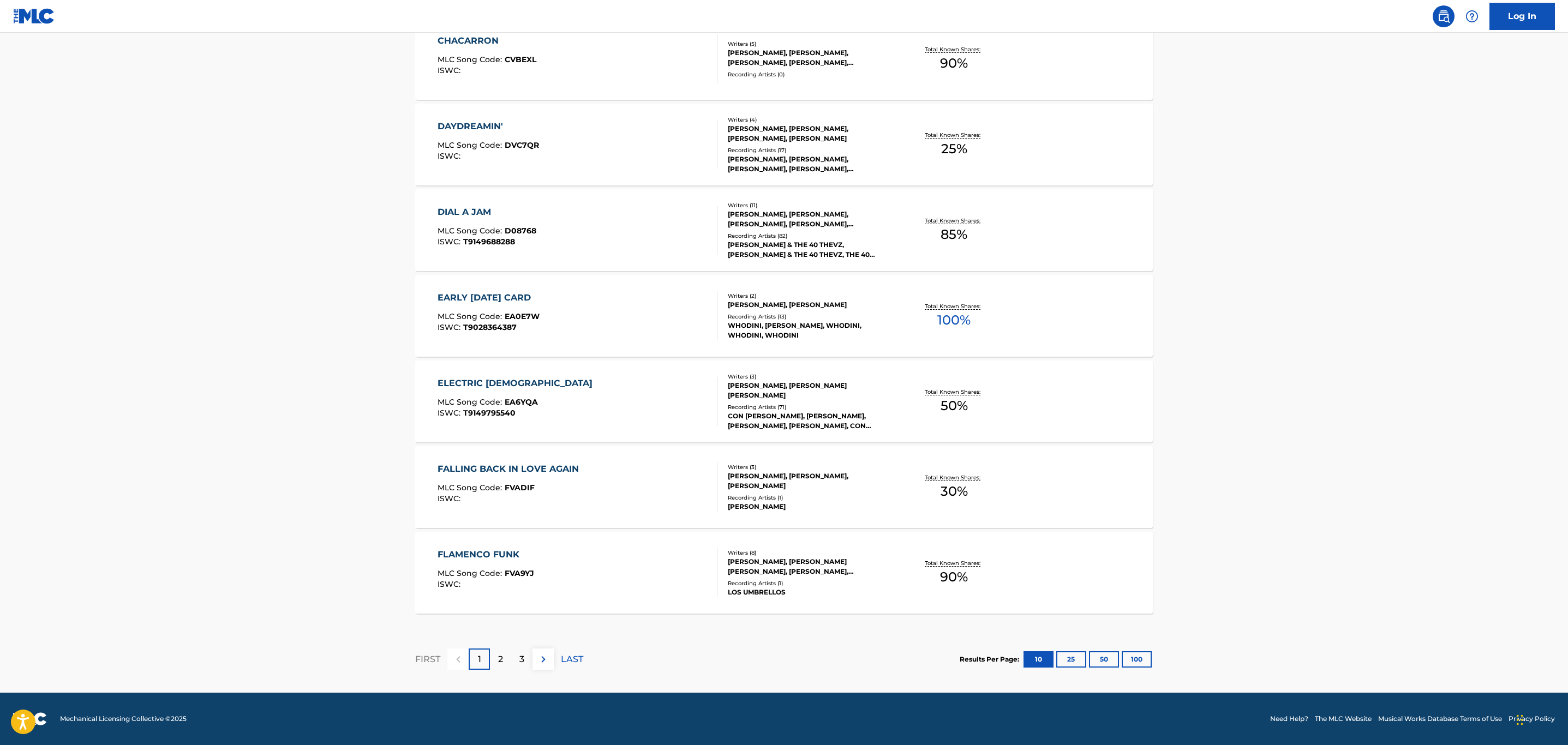
click at [1138, 655] on button "100" at bounding box center [1136, 659] width 30 height 16
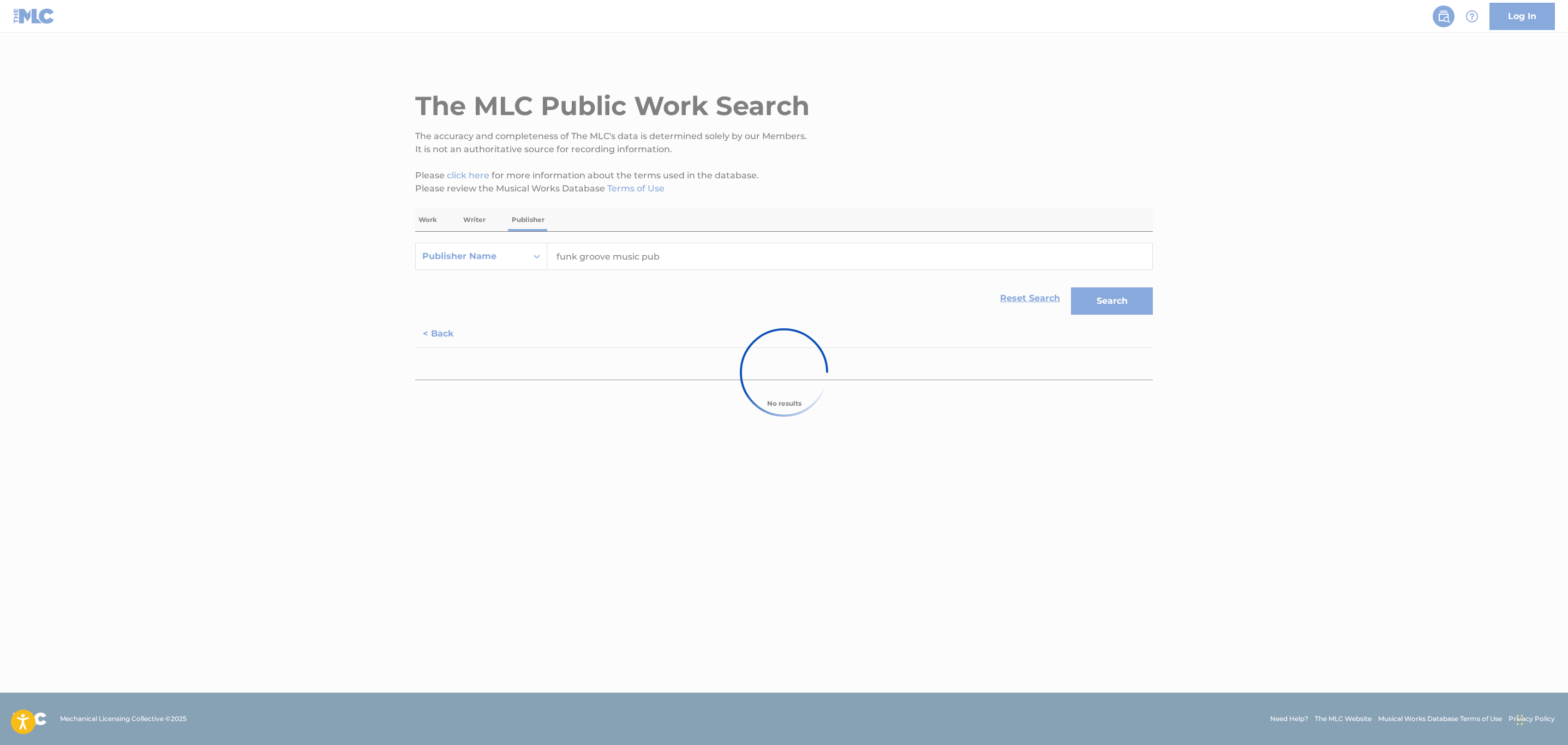
scroll to position [0, 0]
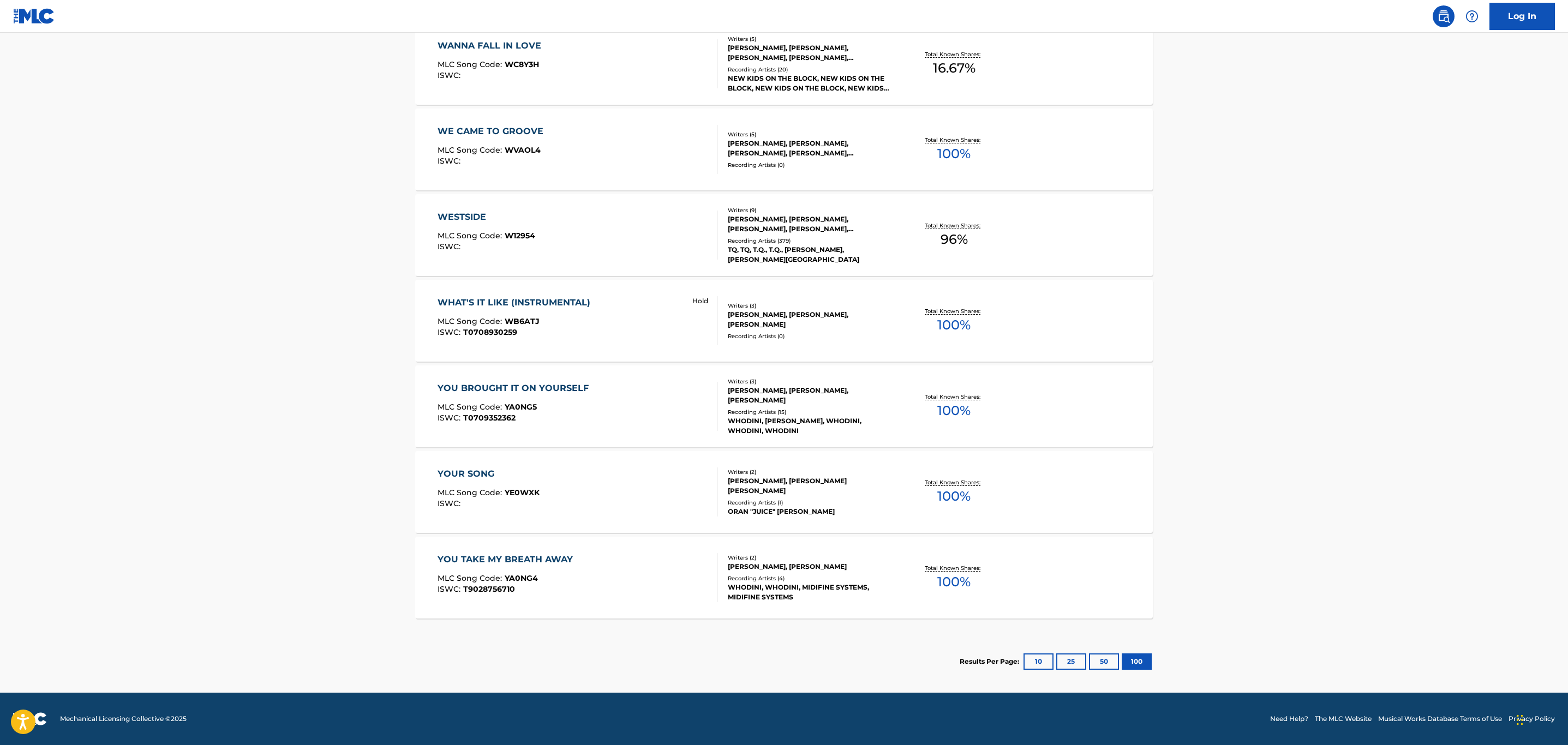
scroll to position [645, 0]
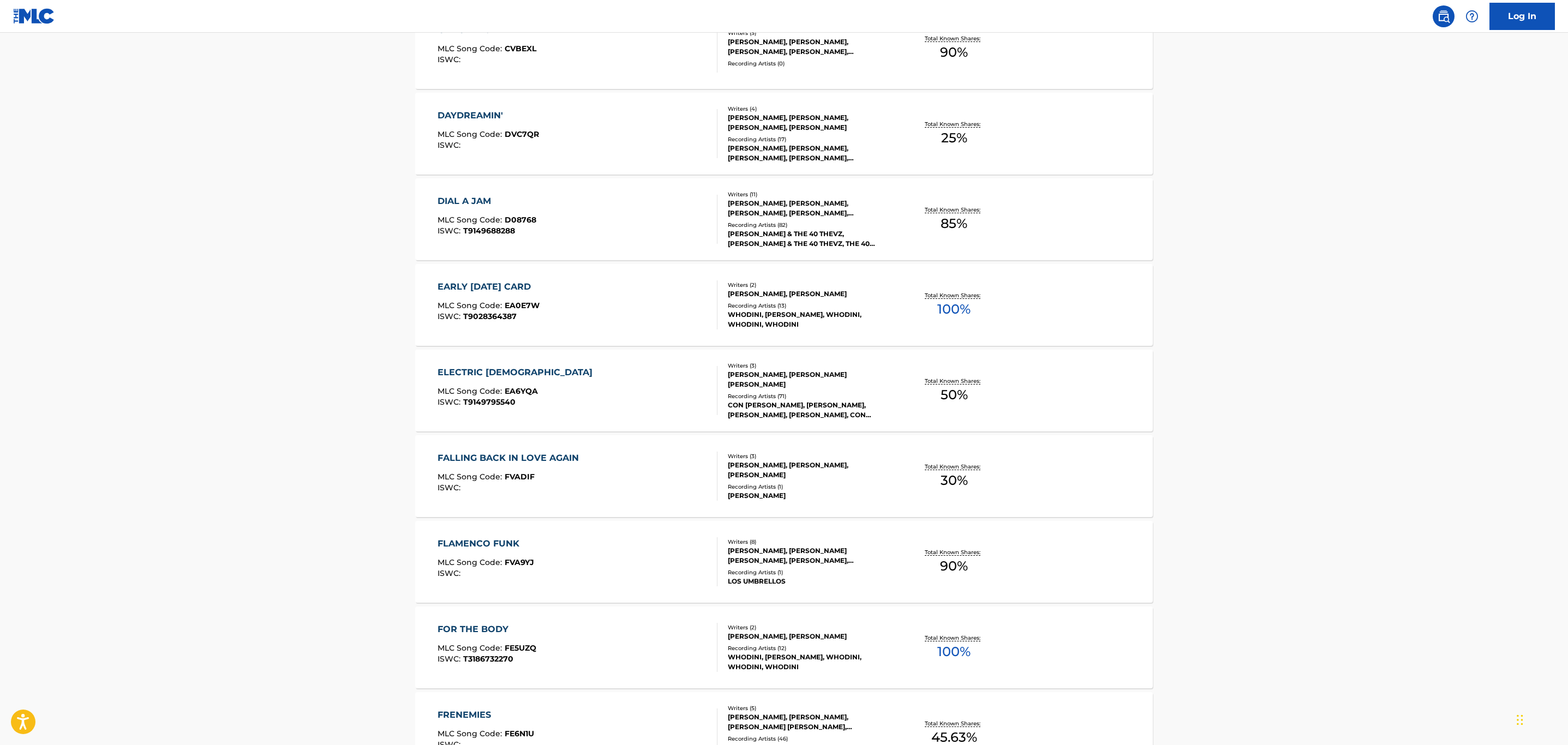
click at [668, 388] on div "ELECTRIC [DEMOGRAPHIC_DATA] MLC Song Code : EA6YQA ISWC : T9149795540" at bounding box center [577, 390] width 280 height 49
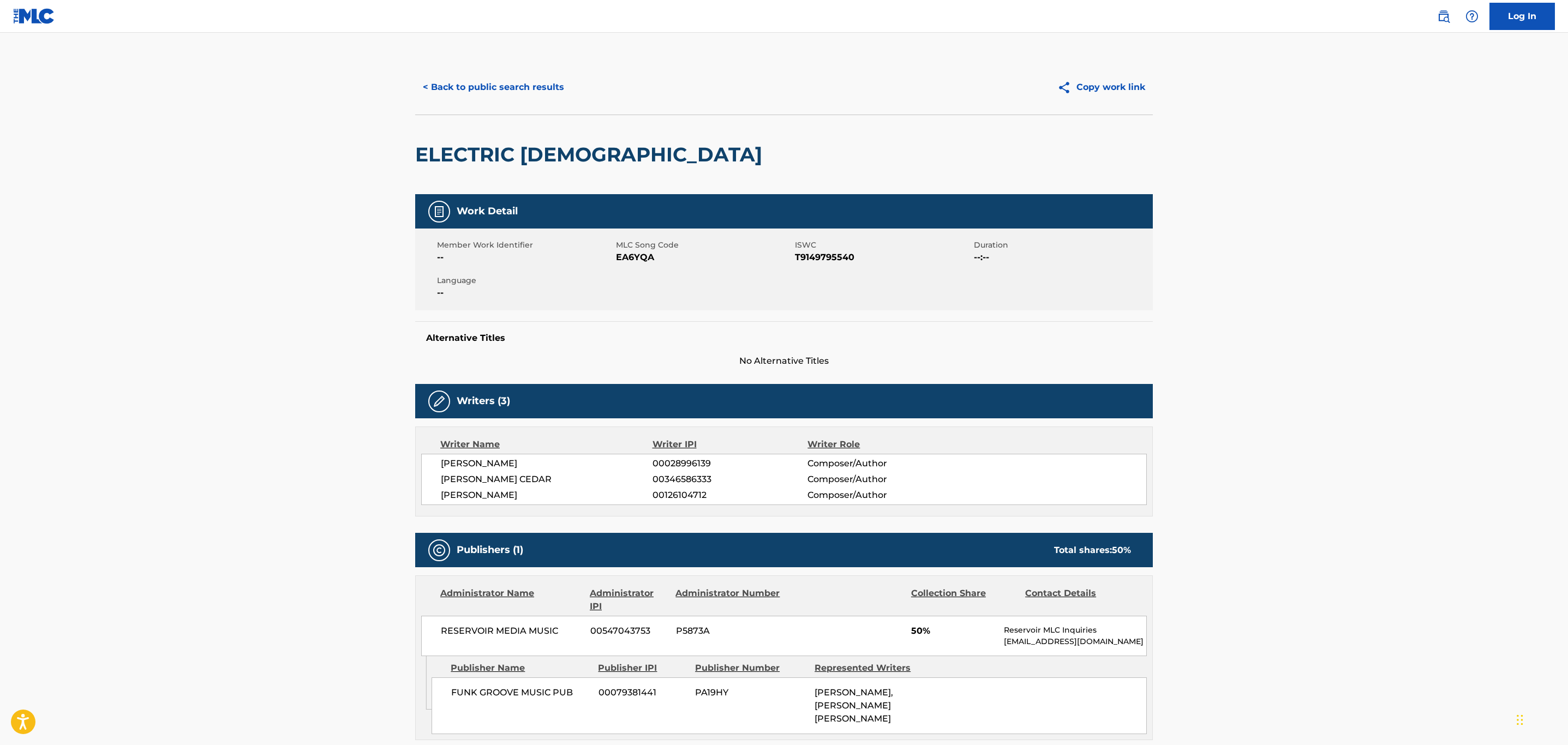
click at [495, 74] on button "< Back to public search results" at bounding box center [493, 88] width 157 height 28
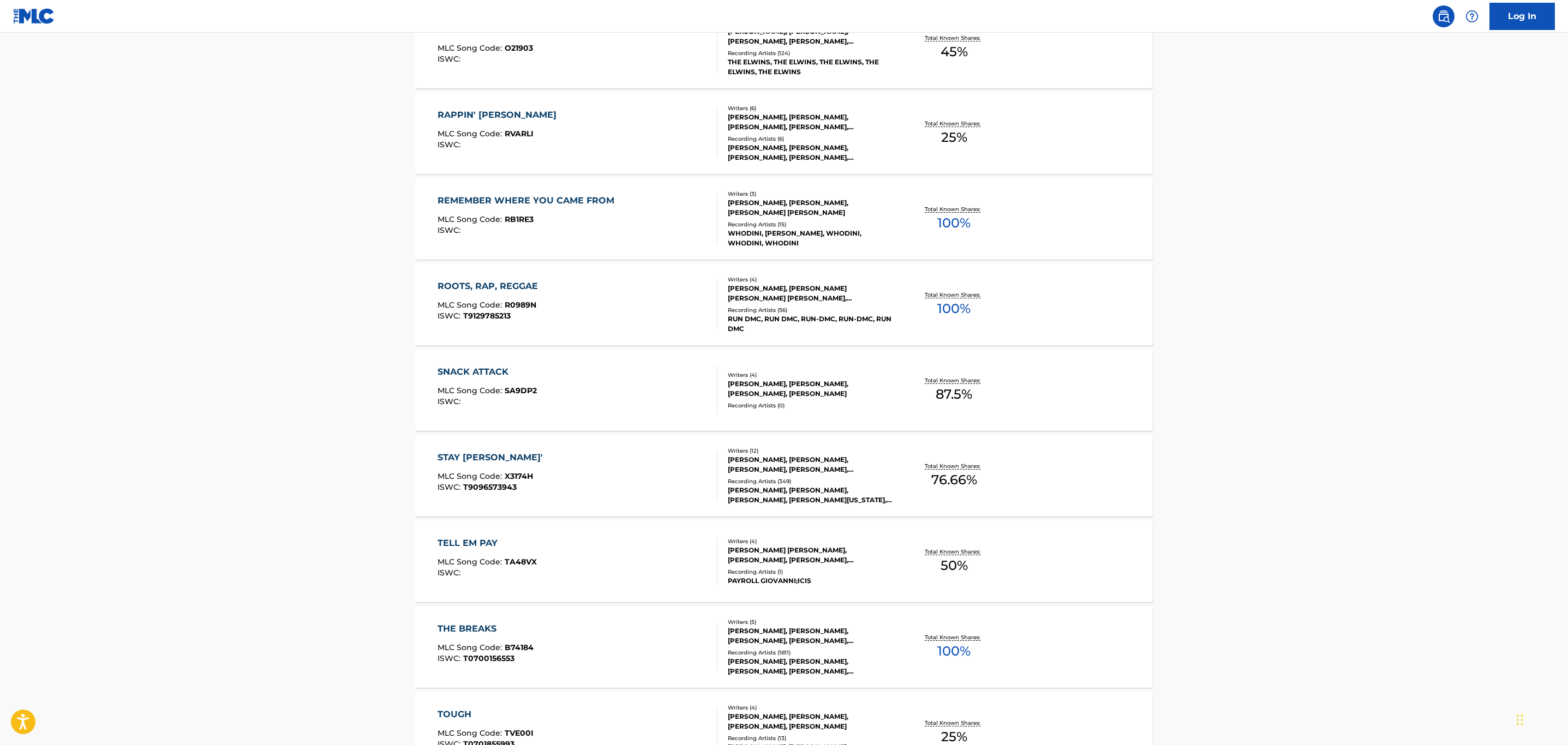
click at [667, 391] on div "SNACK ATTACK MLC Song Code : SA9DP2 ISWC :" at bounding box center [577, 390] width 280 height 49
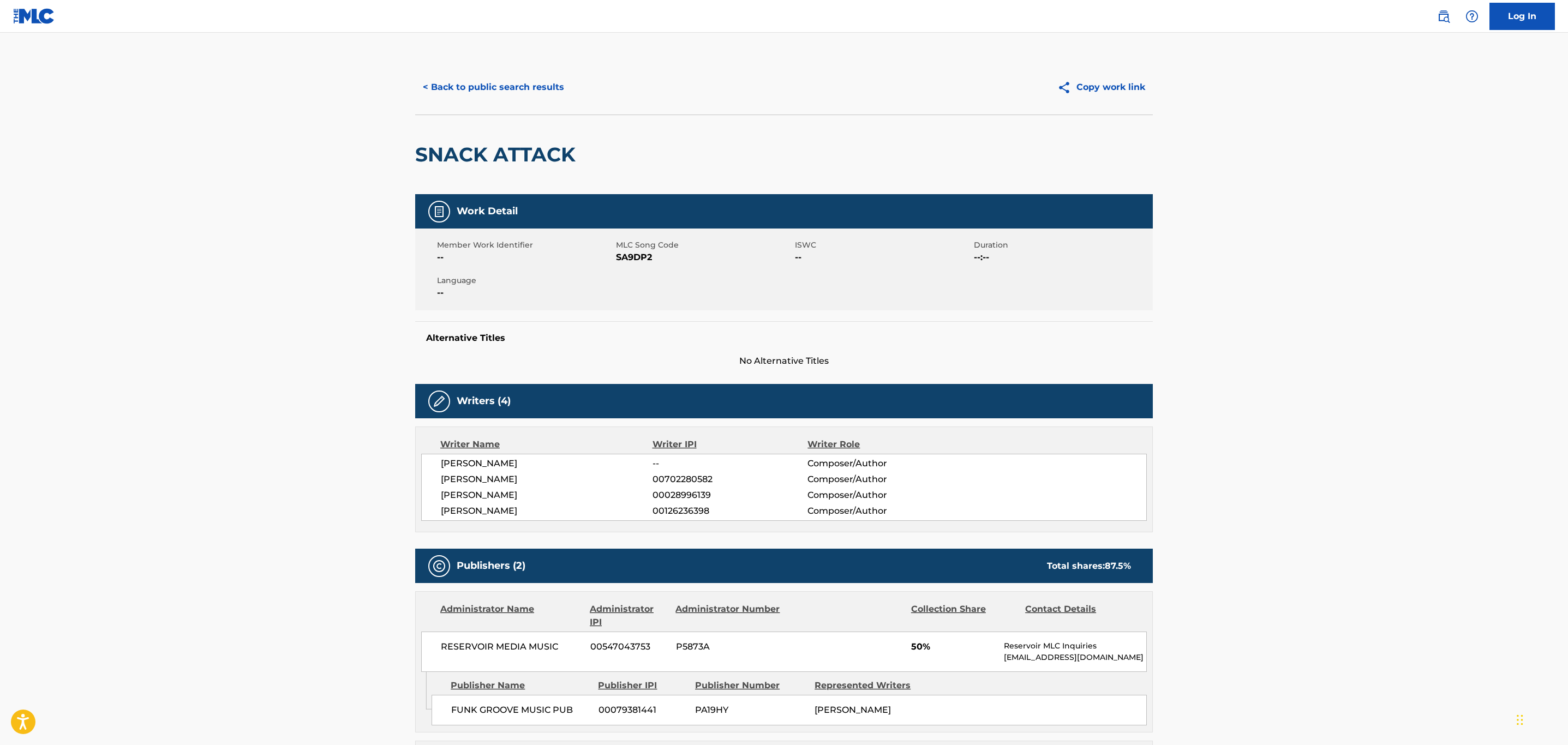
click at [544, 102] on div "< Back to public search results Copy work link" at bounding box center [784, 87] width 737 height 54
click at [542, 96] on button "< Back to public search results" at bounding box center [493, 88] width 157 height 28
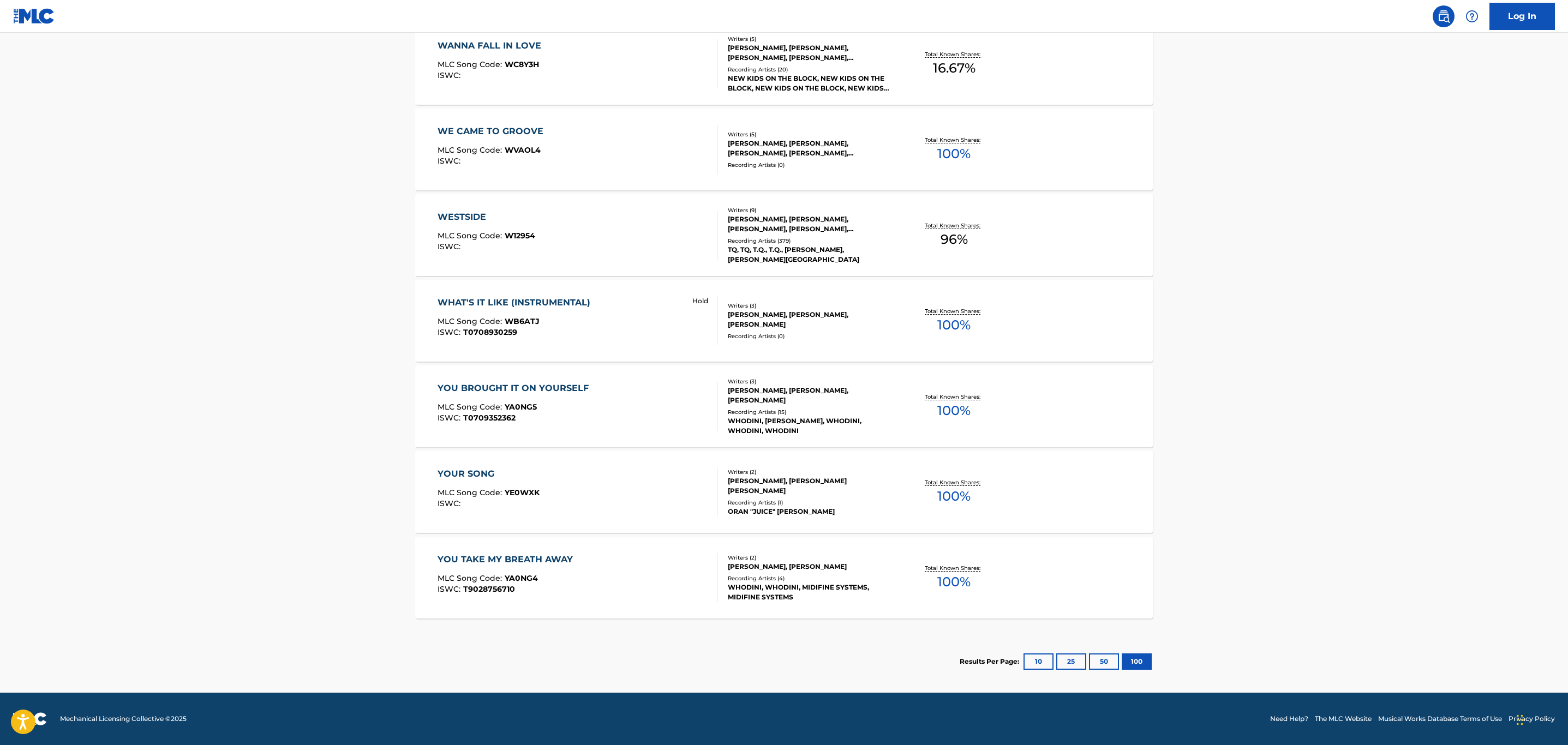
scroll to position [1587, 0]
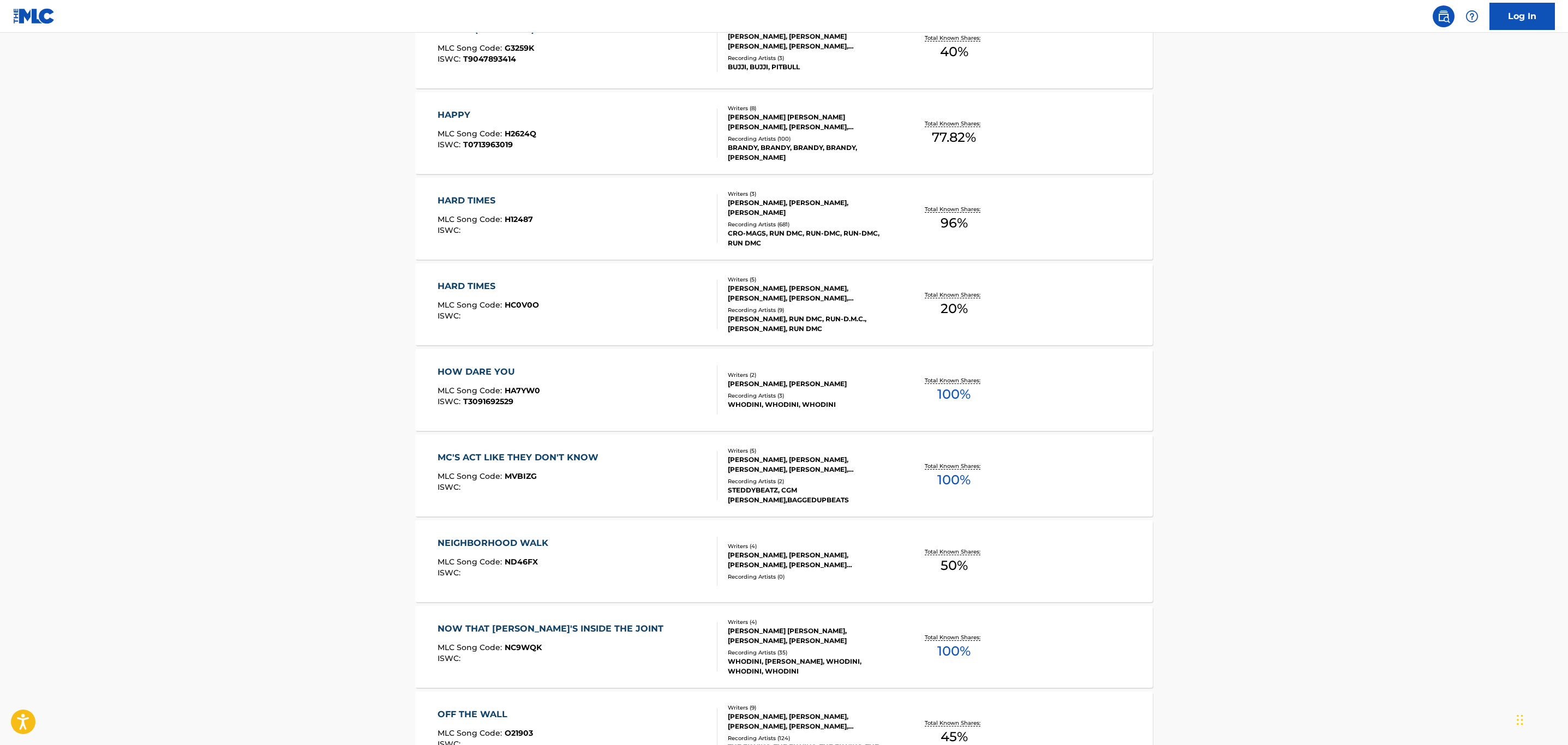
click at [591, 416] on div "HOW DARE YOU MLC Song Code : HA7YW0 ISWC : T3091692529 Writers ( 2 ) [PERSON_NA…" at bounding box center [784, 390] width 737 height 82
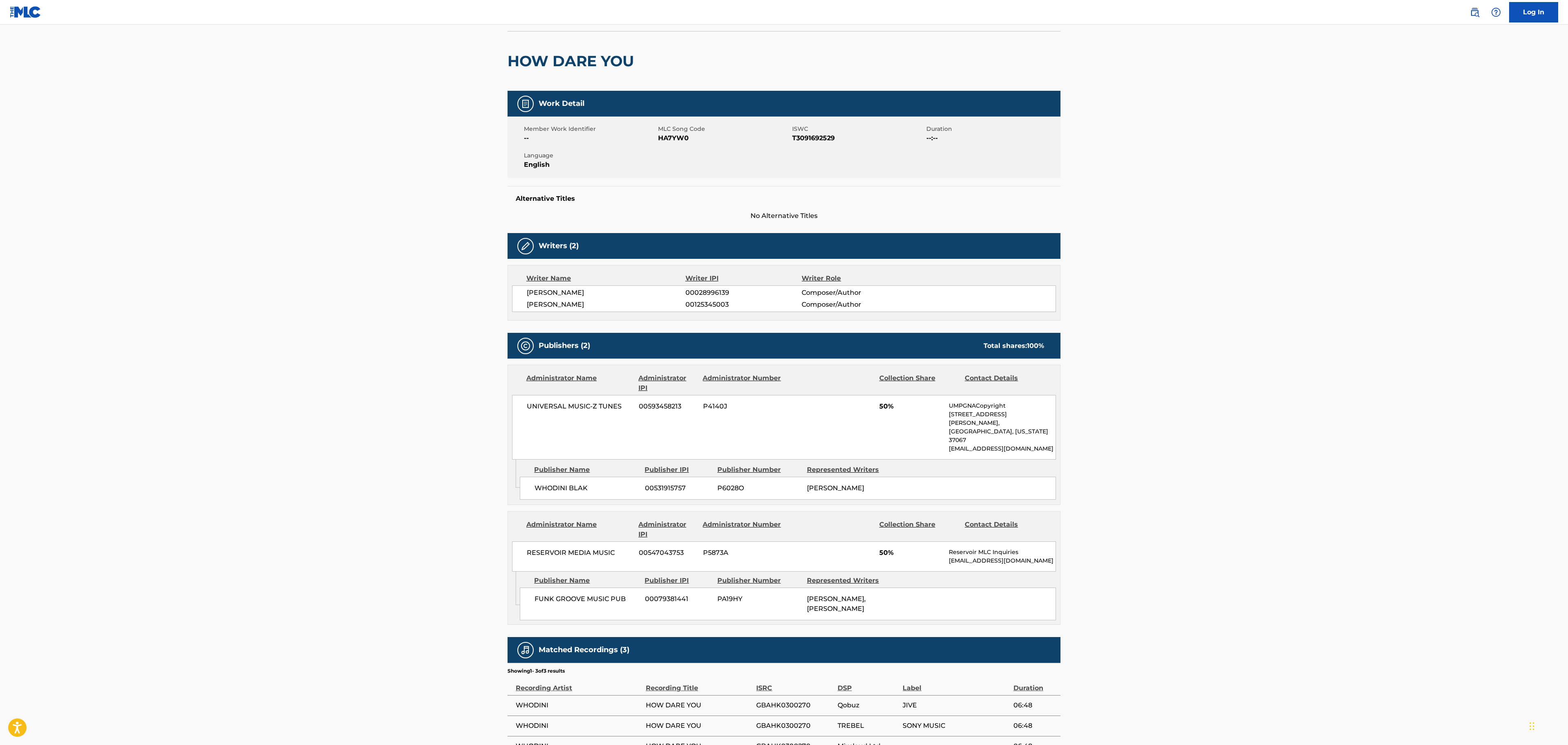
scroll to position [27, 0]
